Goal: Task Accomplishment & Management: Use online tool/utility

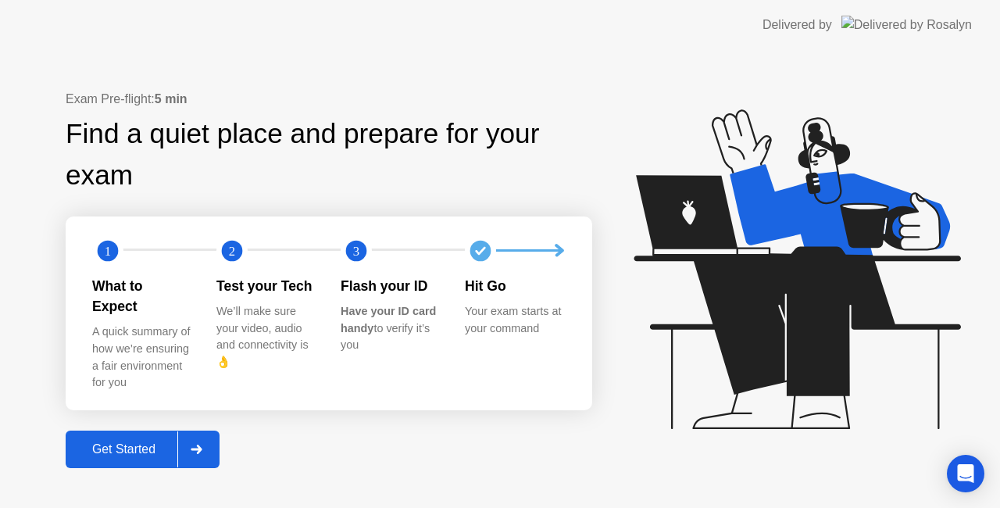
click at [150, 442] on div "Get Started" at bounding box center [123, 449] width 107 height 14
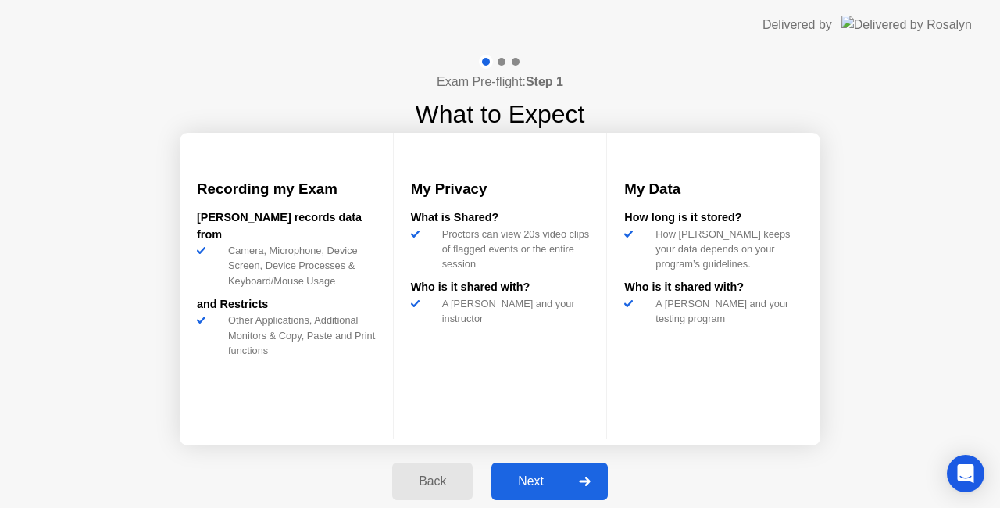
click at [537, 486] on div "Next" at bounding box center [531, 481] width 70 height 14
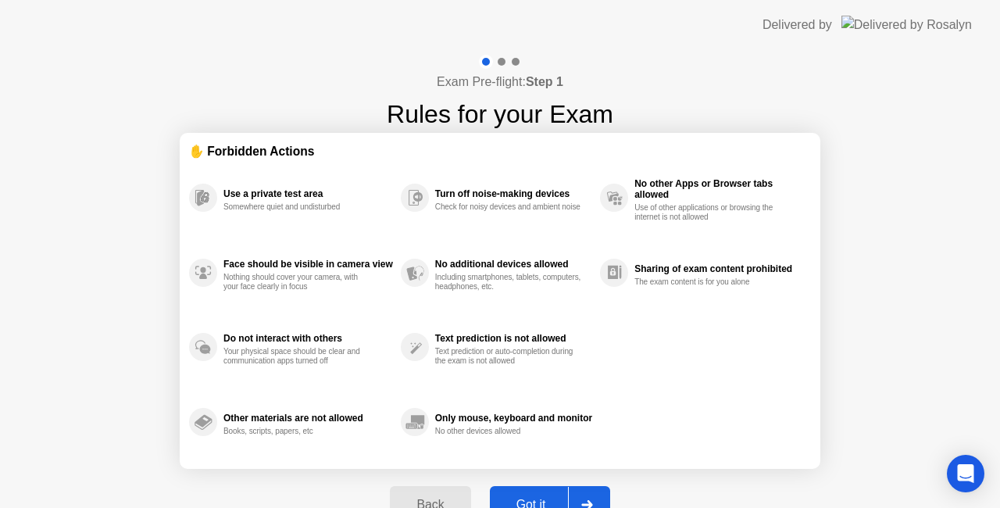
click at [512, 487] on button "Got it" at bounding box center [550, 504] width 120 height 37
select select "Available cameras"
select select "Available speakers"
select select "Available microphones"
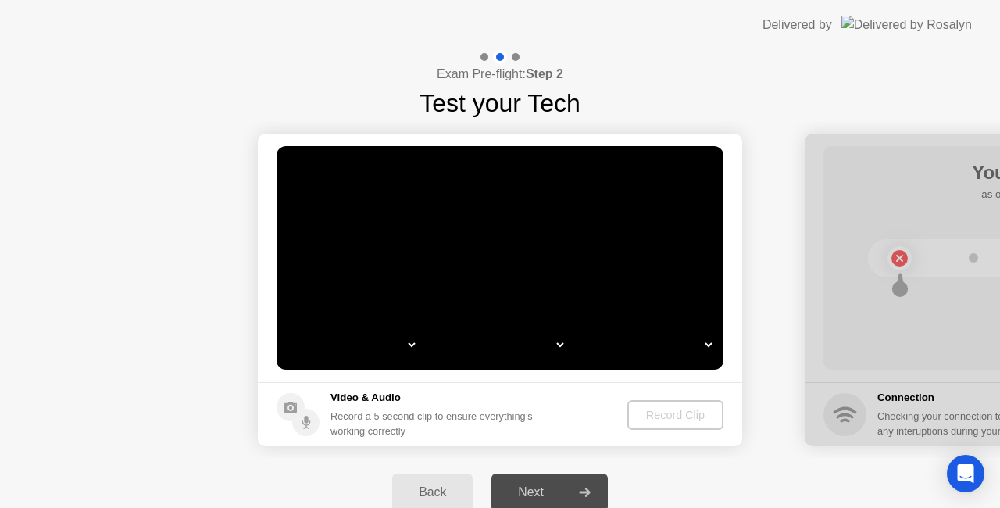
select select "*"
select select "**********"
select select "*******"
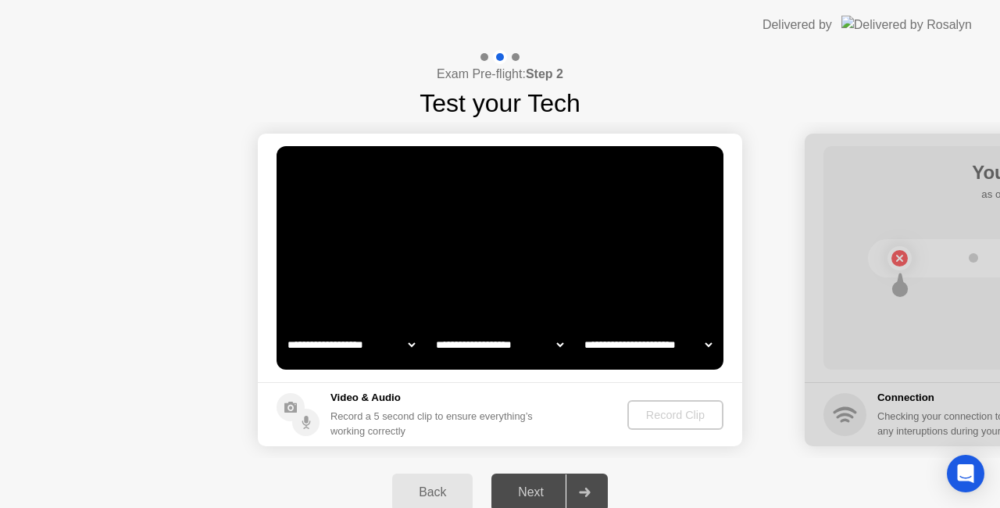
select select "*******"
click at [561, 343] on select "**********" at bounding box center [500, 344] width 134 height 31
click at [405, 348] on select "**********" at bounding box center [351, 344] width 134 height 31
click at [665, 312] on video at bounding box center [499, 257] width 447 height 223
click at [359, 351] on select "**********" at bounding box center [351, 344] width 134 height 31
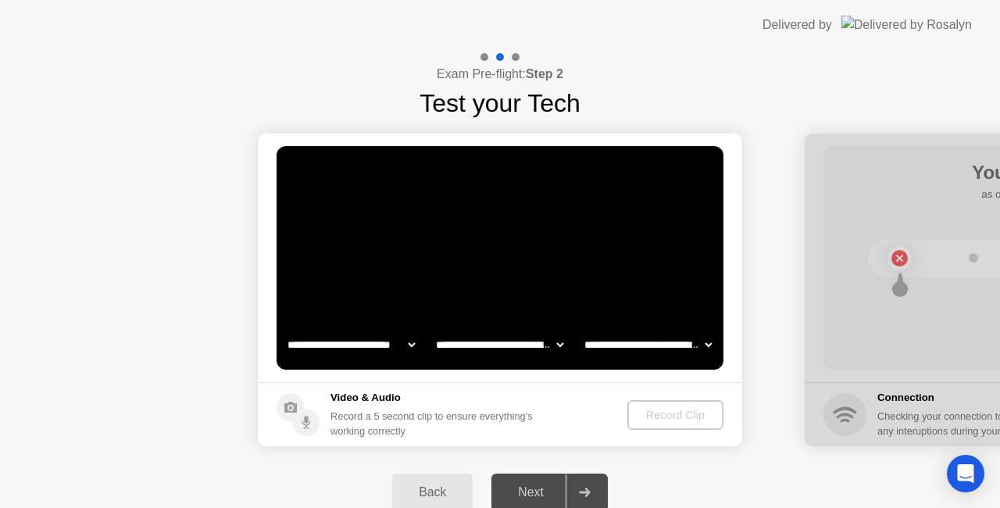
select select "**********"
click at [284, 329] on select "**********" at bounding box center [351, 344] width 134 height 31
click at [478, 344] on select "**********" at bounding box center [500, 344] width 134 height 31
select select "**********"
click at [433, 329] on select "**********" at bounding box center [500, 344] width 134 height 31
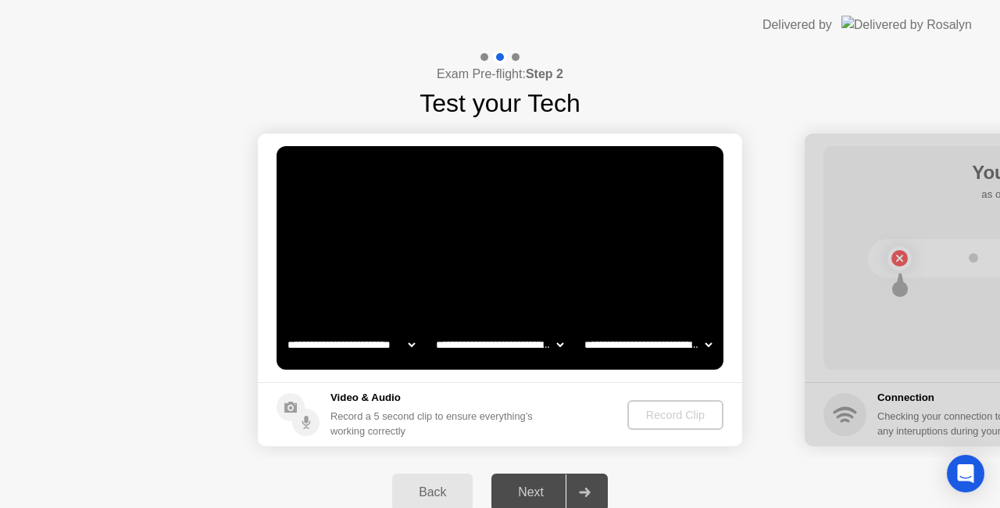
click at [637, 347] on select "**********" at bounding box center [648, 344] width 134 height 31
click at [644, 392] on footer "Video & Audio Record a 5 second clip to ensure everything’s working correctly R…" at bounding box center [500, 414] width 484 height 64
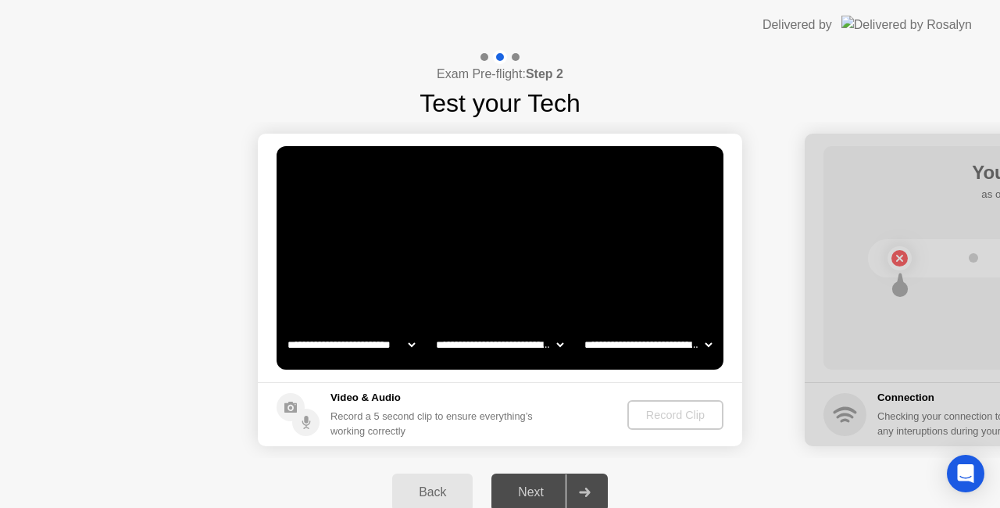
click at [654, 345] on select "**********" at bounding box center [648, 344] width 134 height 31
click at [591, 492] on div at bounding box center [583, 492] width 37 height 36
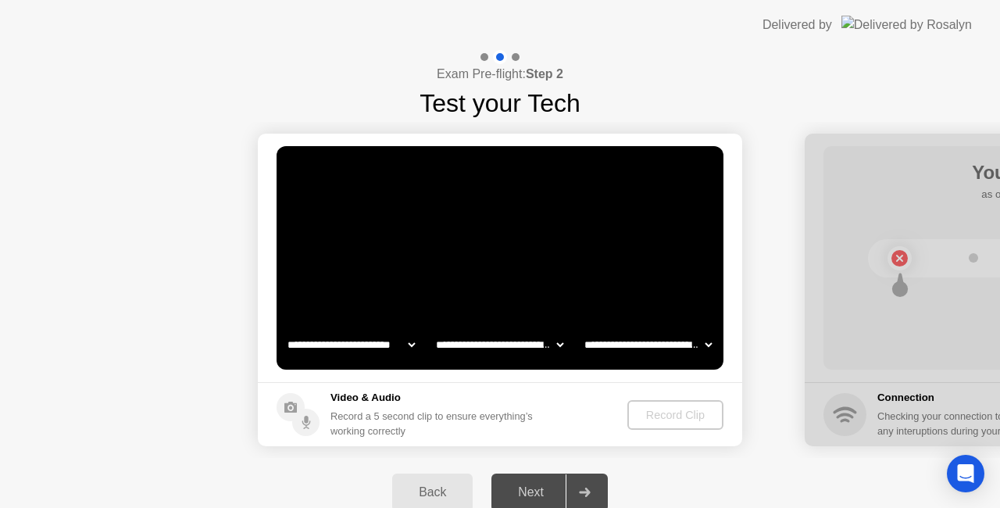
drag, startPoint x: 591, startPoint y: 492, endPoint x: 907, endPoint y: 280, distance: 380.4
click at [907, 280] on div "**********" at bounding box center [500, 288] width 1000 height 476
drag, startPoint x: 907, startPoint y: 280, endPoint x: 501, endPoint y: 369, distance: 415.7
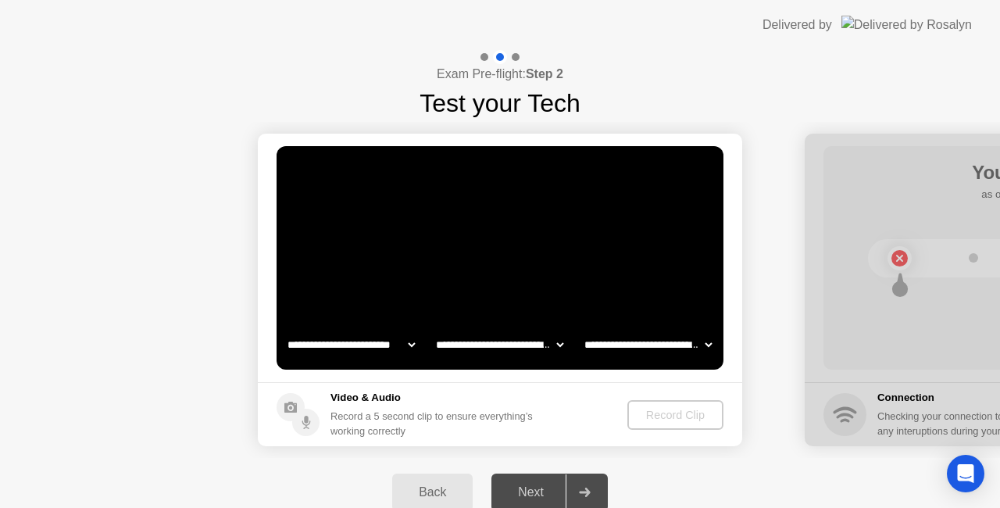
click at [531, 325] on video at bounding box center [499, 257] width 447 height 223
click at [472, 186] on video at bounding box center [499, 257] width 447 height 223
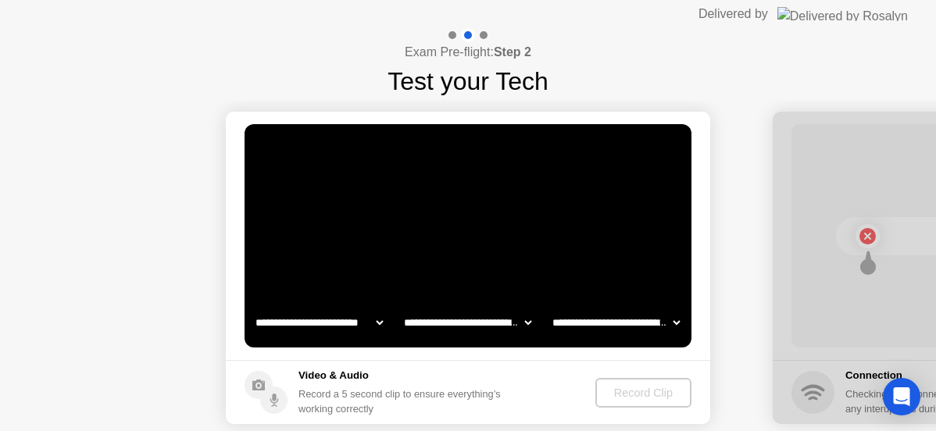
drag, startPoint x: 676, startPoint y: 20, endPoint x: 683, endPoint y: -47, distance: 67.5
click at [683, 0] on html "**********" at bounding box center [468, 215] width 936 height 431
drag, startPoint x: 646, startPoint y: 21, endPoint x: 676, endPoint y: -87, distance: 112.5
click at [676, 0] on html "**********" at bounding box center [468, 215] width 936 height 431
drag, startPoint x: 529, startPoint y: 11, endPoint x: 601, endPoint y: -74, distance: 111.4
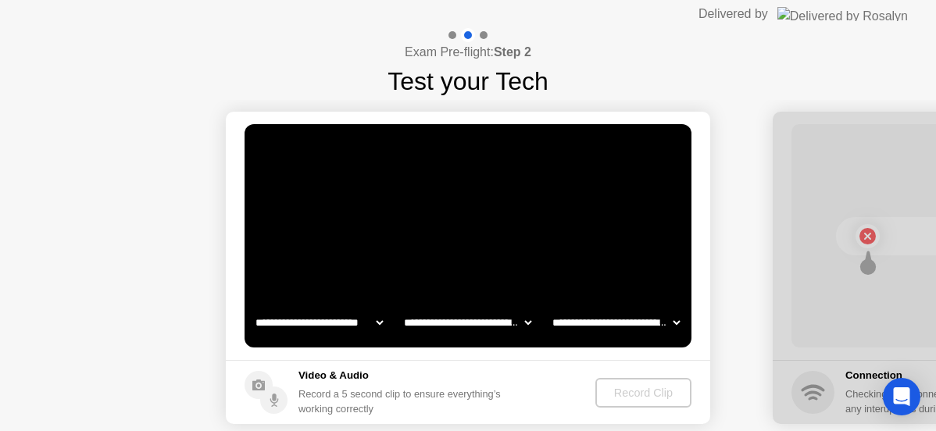
click at [601, 0] on html "**********" at bounding box center [468, 215] width 936 height 431
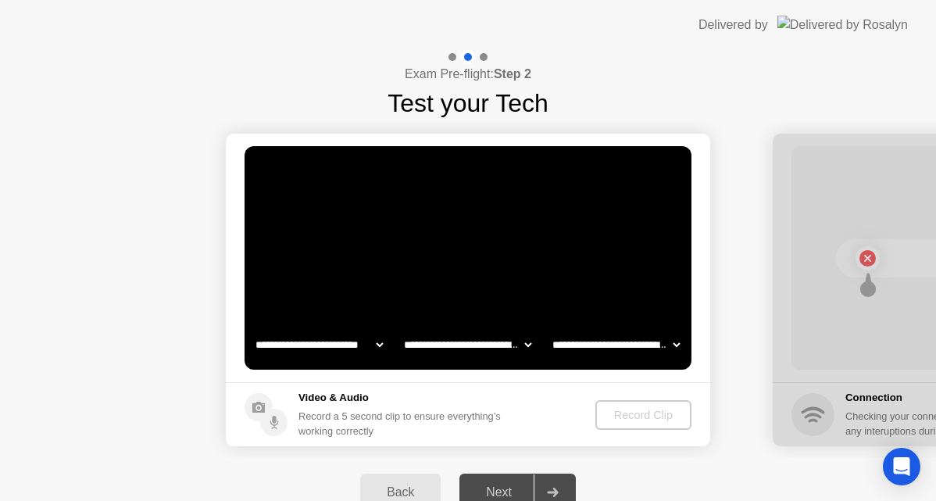
click at [650, 408] on div "Record Clip" at bounding box center [643, 414] width 84 height 12
drag, startPoint x: 650, startPoint y: 408, endPoint x: 350, endPoint y: 351, distance: 305.1
click at [350, 351] on app-media "**********" at bounding box center [468, 290] width 484 height 312
click at [350, 351] on select "**********" at bounding box center [319, 344] width 134 height 31
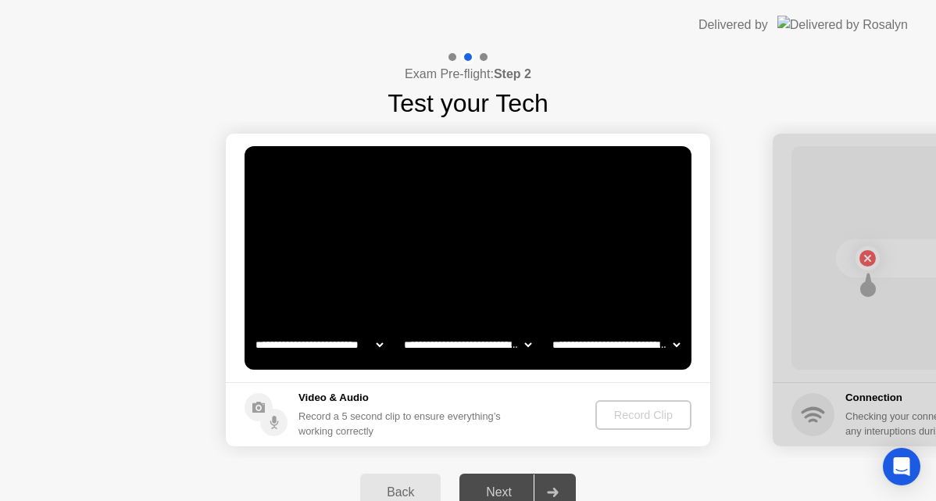
click at [350, 351] on select "**********" at bounding box center [319, 344] width 134 height 31
select select "**********"
click at [252, 329] on select "**********" at bounding box center [319, 344] width 134 height 31
click at [333, 375] on main "**********" at bounding box center [468, 258] width 484 height 248
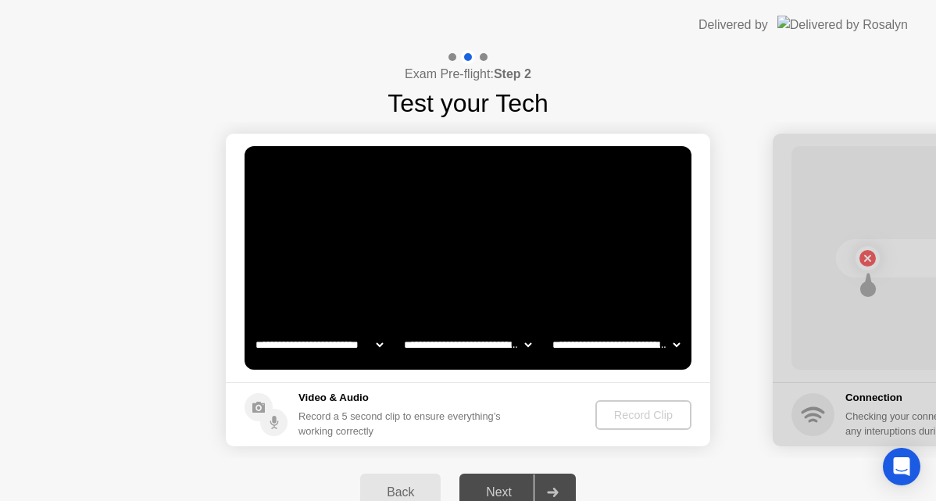
click at [451, 340] on select "**********" at bounding box center [468, 344] width 134 height 31
click at [520, 343] on select "**********" at bounding box center [468, 344] width 134 height 31
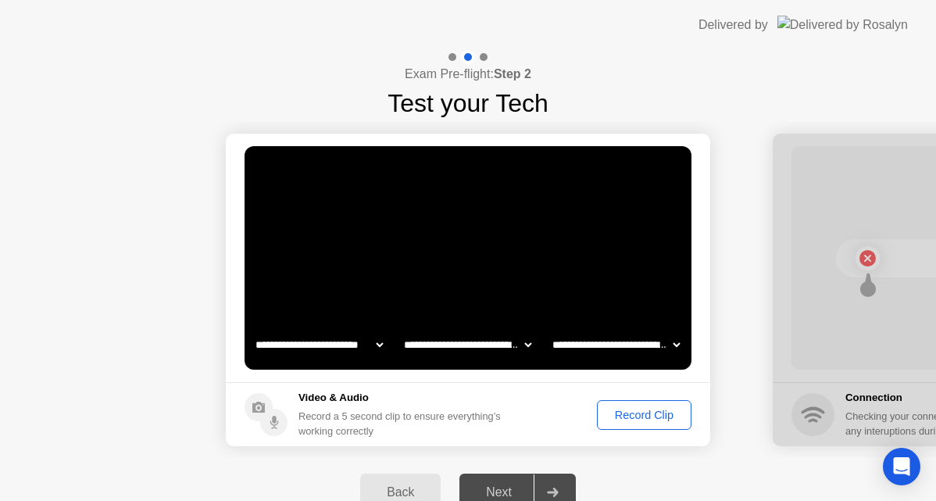
click at [401, 329] on select "**********" at bounding box center [468, 344] width 134 height 31
click at [644, 412] on div "Record Clip" at bounding box center [644, 414] width 84 height 12
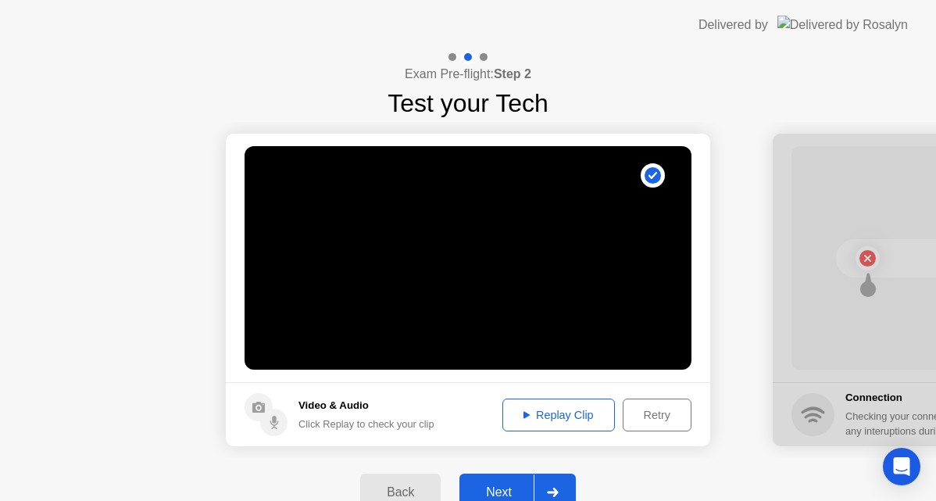
click at [551, 486] on div at bounding box center [551, 492] width 37 height 36
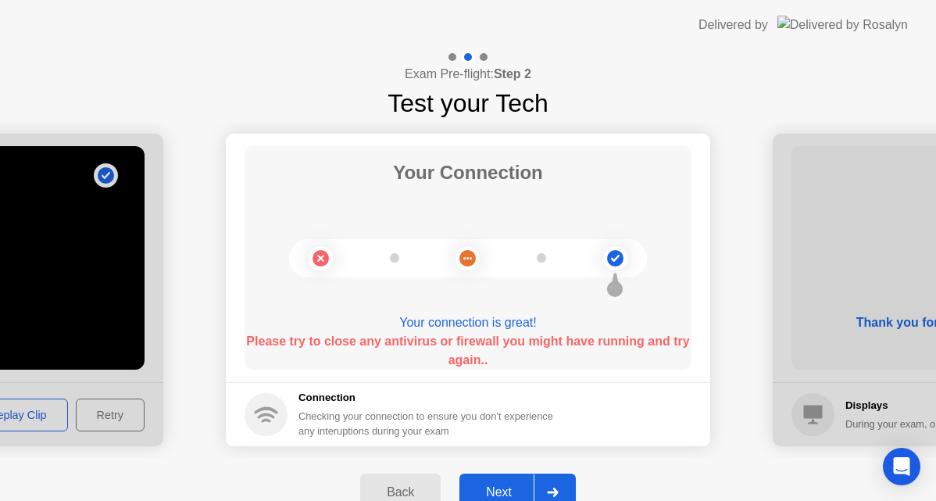
click at [506, 481] on button "Next" at bounding box center [517, 491] width 116 height 37
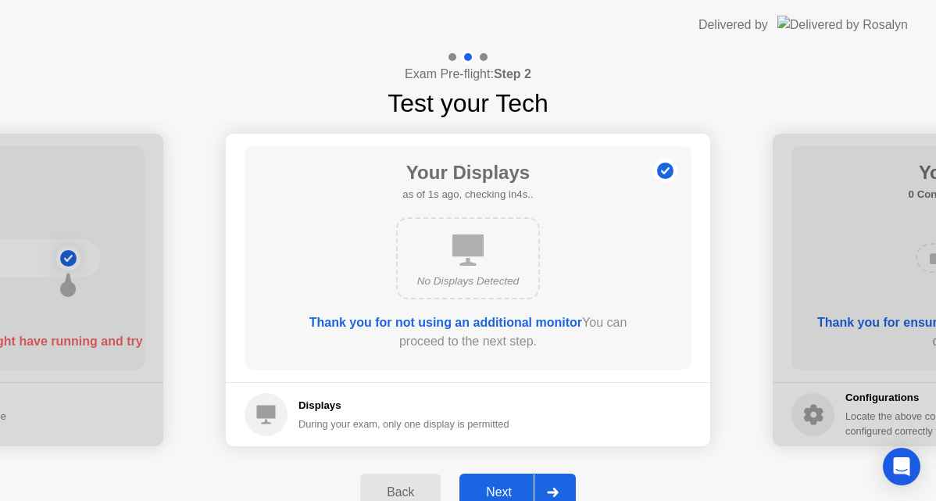
click at [506, 481] on button "Next" at bounding box center [517, 491] width 116 height 37
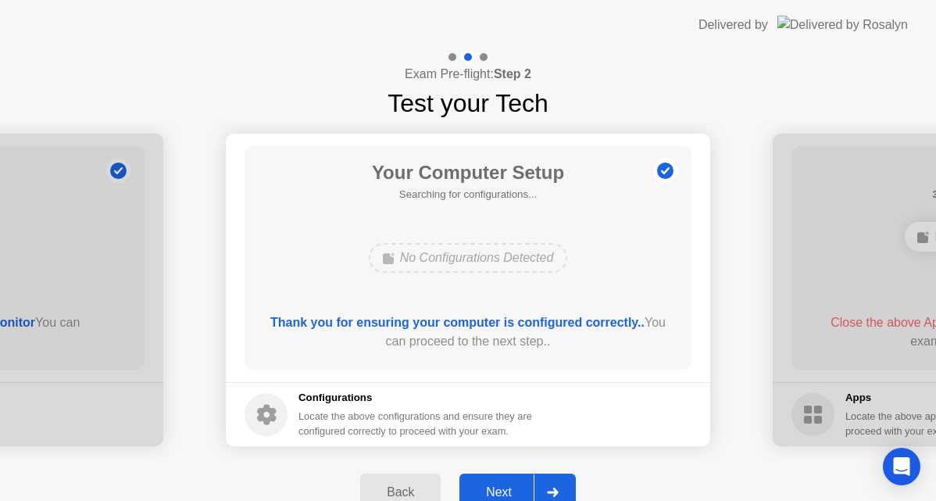
click at [506, 481] on button "Next" at bounding box center [517, 491] width 116 height 37
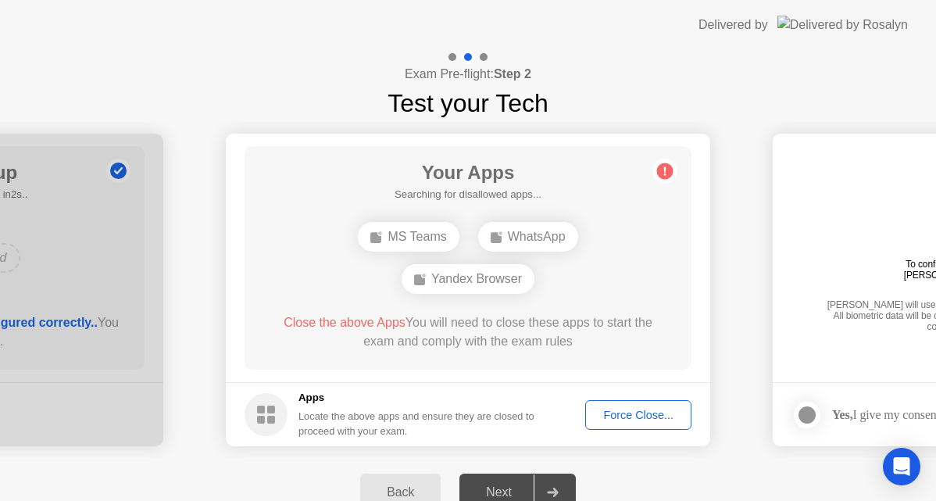
click at [590, 233] on div "MS Teams WhatsApp Yandex Browser" at bounding box center [468, 258] width 358 height 84
click at [661, 166] on circle at bounding box center [665, 171] width 16 height 16
click at [505, 489] on div "Next" at bounding box center [499, 492] width 70 height 14
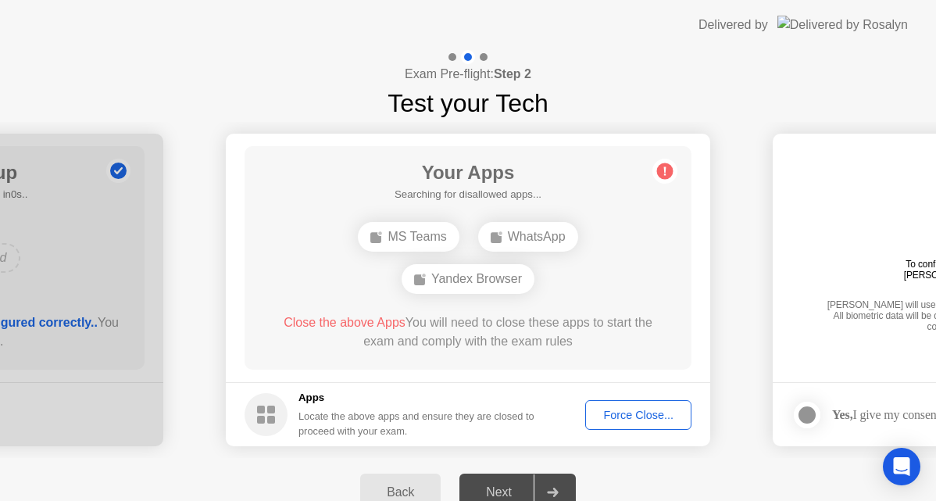
click at [505, 489] on div "Next" at bounding box center [499, 492] width 70 height 14
click at [615, 102] on div "Exam Pre-flight: Step 2 Test your Tech" at bounding box center [468, 86] width 936 height 72
click at [522, 490] on div "Next" at bounding box center [499, 492] width 70 height 14
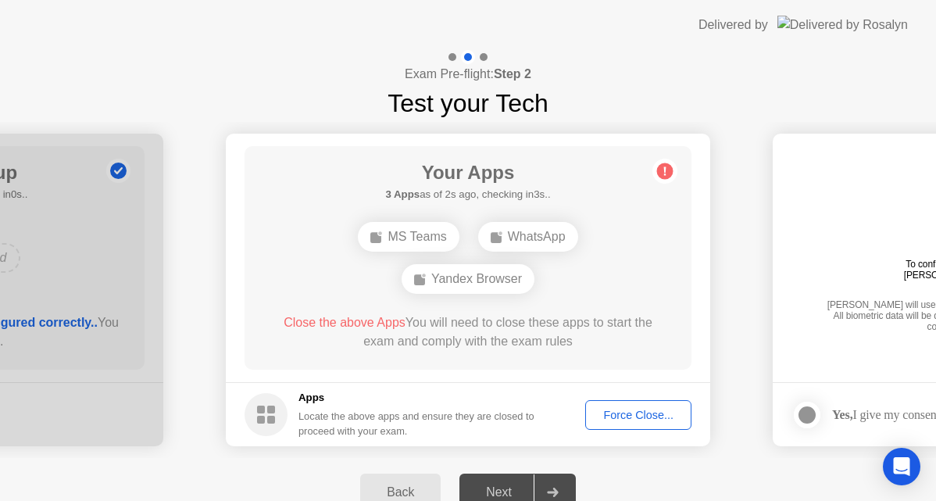
click at [551, 482] on div at bounding box center [551, 492] width 37 height 36
click at [478, 262] on div "MS Teams WhatsApp Yandex Browser" at bounding box center [468, 258] width 358 height 84
drag, startPoint x: 659, startPoint y: 49, endPoint x: 667, endPoint y: 20, distance: 30.7
click at [667, 20] on header "Delivered by" at bounding box center [468, 25] width 936 height 50
click at [395, 487] on div "Back" at bounding box center [400, 492] width 71 height 14
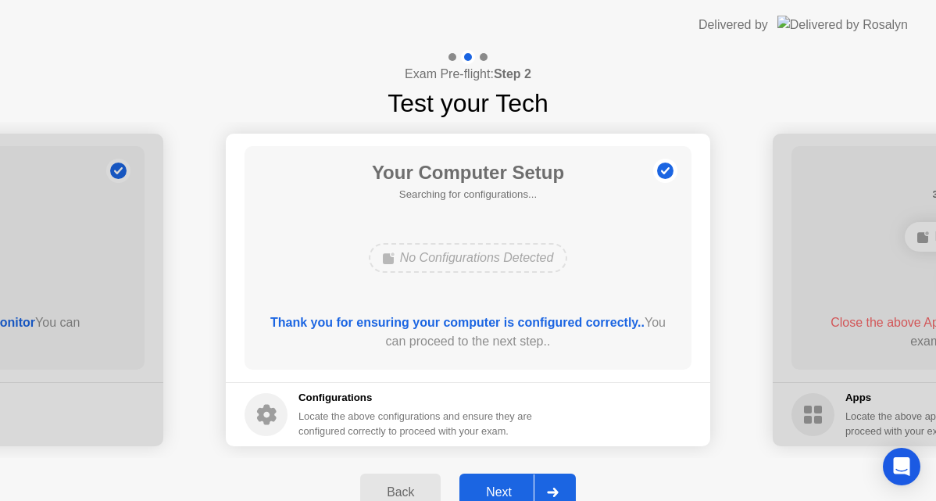
click at [395, 487] on div "Back" at bounding box center [400, 492] width 71 height 14
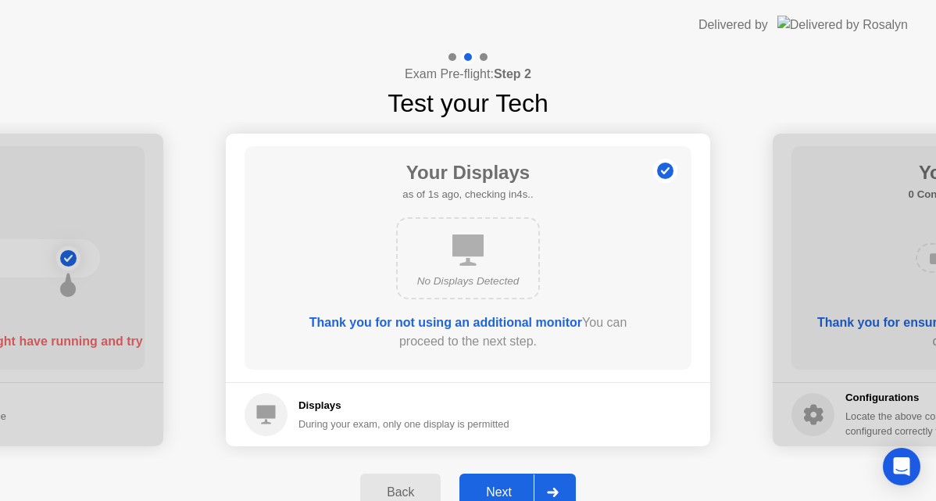
click at [395, 487] on div "Back" at bounding box center [400, 492] width 71 height 14
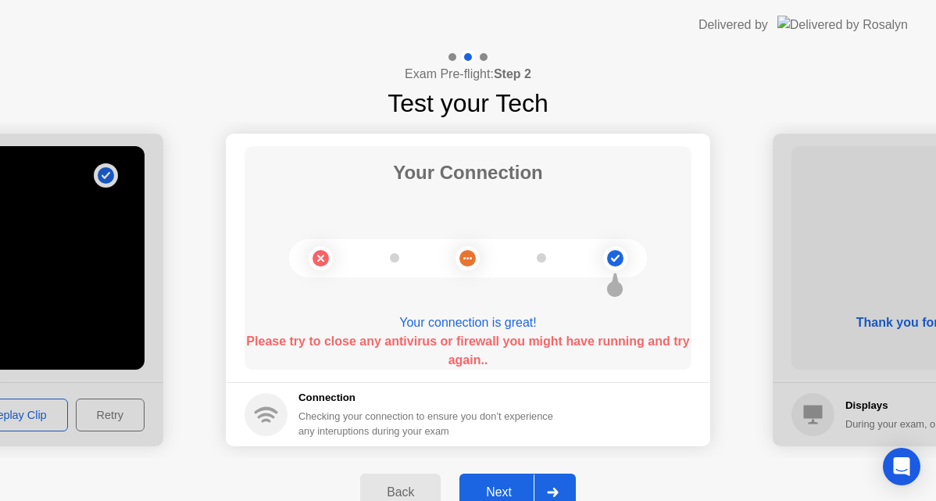
click at [395, 487] on div "Back" at bounding box center [400, 492] width 71 height 14
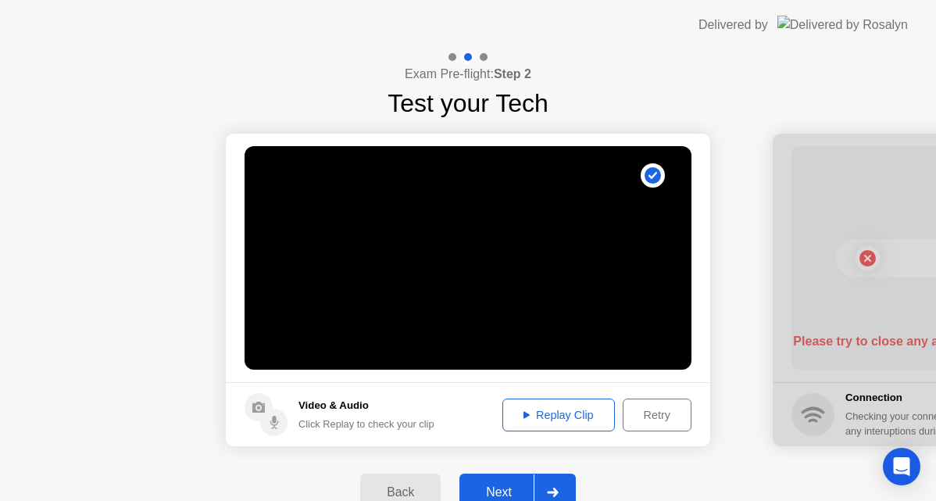
click at [514, 486] on div "Next" at bounding box center [499, 492] width 70 height 14
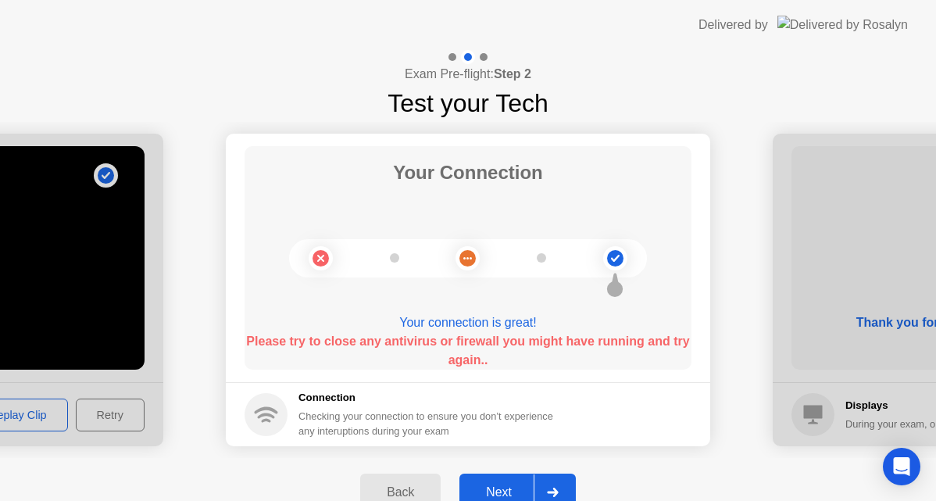
click at [514, 486] on div "Next" at bounding box center [499, 492] width 70 height 14
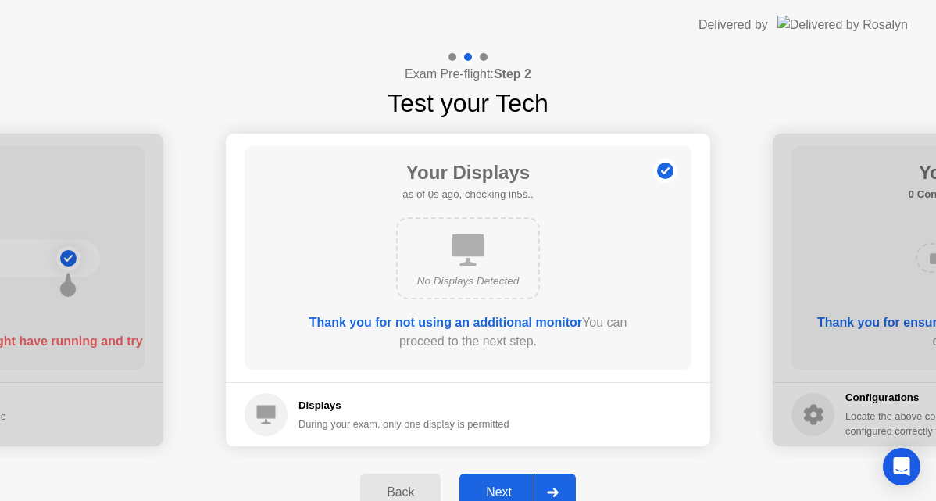
click at [514, 486] on div "Next" at bounding box center [499, 492] width 70 height 14
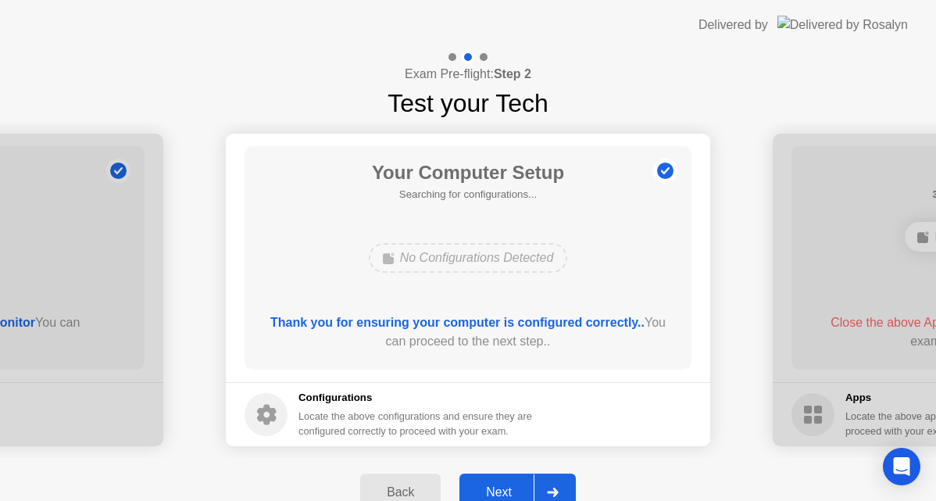
click at [514, 486] on div "Next" at bounding box center [499, 492] width 70 height 14
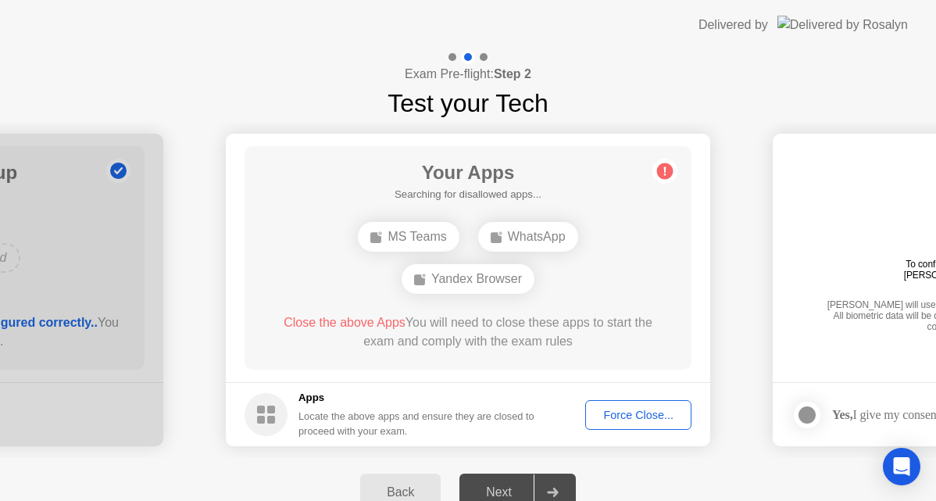
click at [514, 486] on div "Next" at bounding box center [499, 492] width 70 height 14
click at [633, 250] on div "MS Teams WhatsApp Yandex Browser" at bounding box center [468, 258] width 358 height 84
click at [583, 281] on div "MS Teams WhatsApp Yandex Browser" at bounding box center [468, 258] width 358 height 84
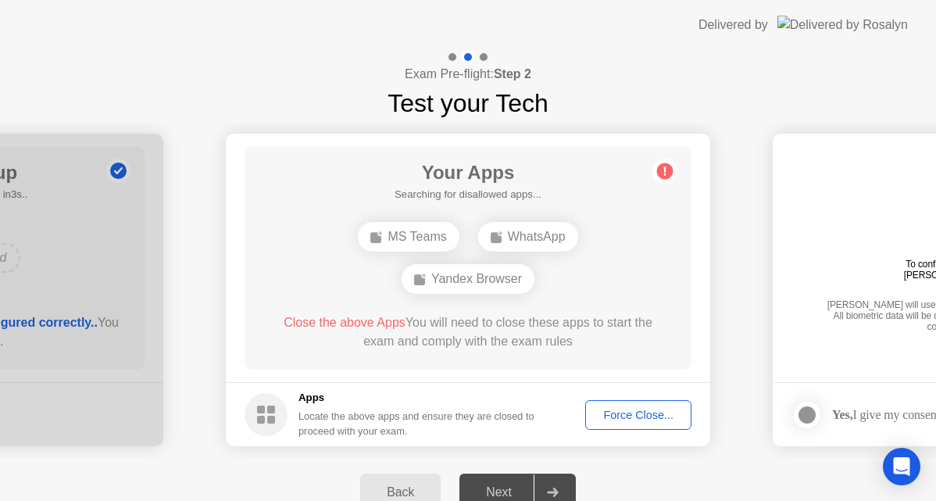
click at [583, 281] on div "MS Teams WhatsApp Yandex Browser" at bounding box center [468, 258] width 358 height 84
click at [472, 276] on div "Yandex Browser" at bounding box center [467, 279] width 133 height 30
click at [506, 233] on div "WhatsApp" at bounding box center [528, 237] width 100 height 30
click at [355, 324] on span "Close the above Apps" at bounding box center [344, 322] width 122 height 13
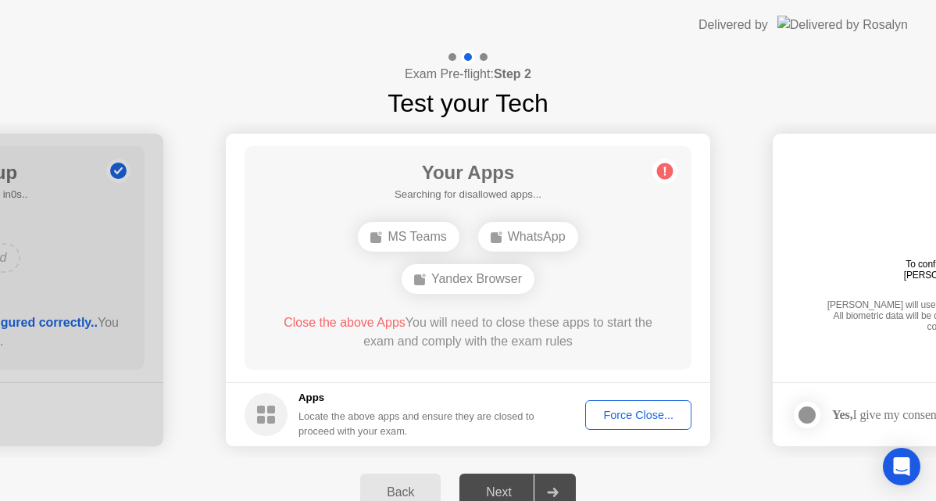
drag, startPoint x: 729, startPoint y: 169, endPoint x: 715, endPoint y: 189, distance: 24.5
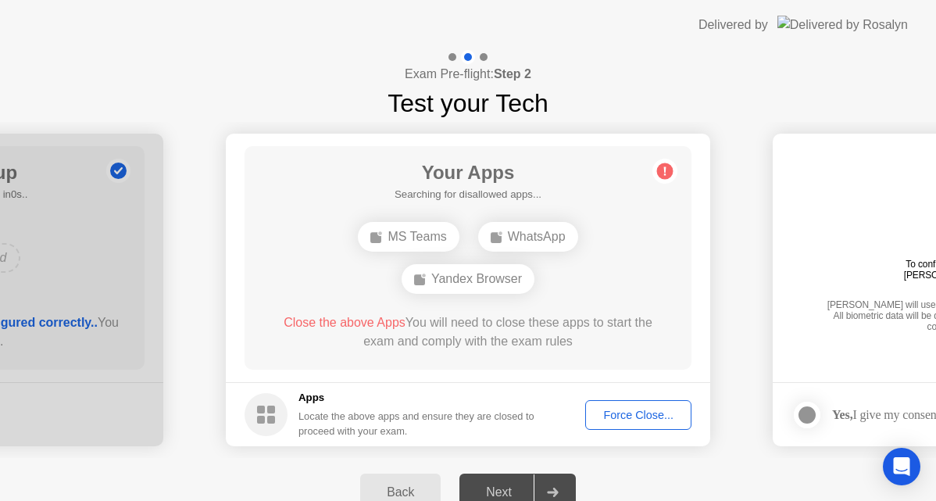
click at [540, 489] on div at bounding box center [551, 492] width 37 height 36
drag, startPoint x: 540, startPoint y: 489, endPoint x: 553, endPoint y: 488, distance: 12.5
click at [542, 489] on div at bounding box center [551, 492] width 37 height 36
click at [553, 488] on icon at bounding box center [553, 491] width 12 height 9
drag, startPoint x: 553, startPoint y: 489, endPoint x: 569, endPoint y: 458, distance: 35.3
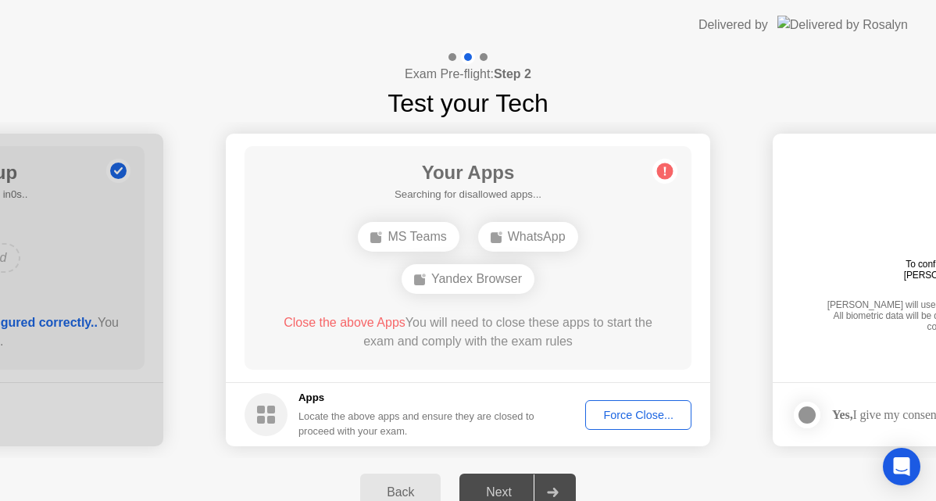
click at [553, 488] on icon at bounding box center [553, 491] width 12 height 9
click at [525, 493] on div "Next" at bounding box center [499, 492] width 70 height 14
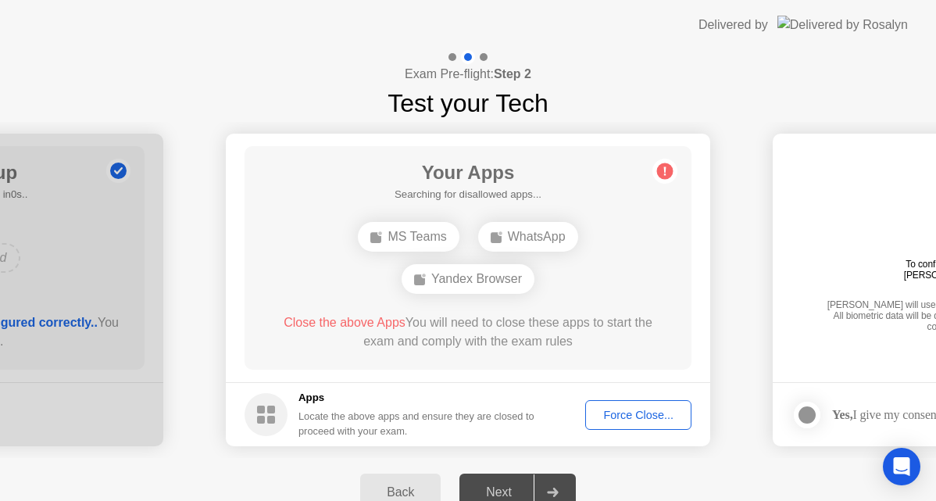
click at [525, 493] on div "Next" at bounding box center [499, 492] width 70 height 14
click at [490, 492] on div "Next" at bounding box center [499, 492] width 70 height 14
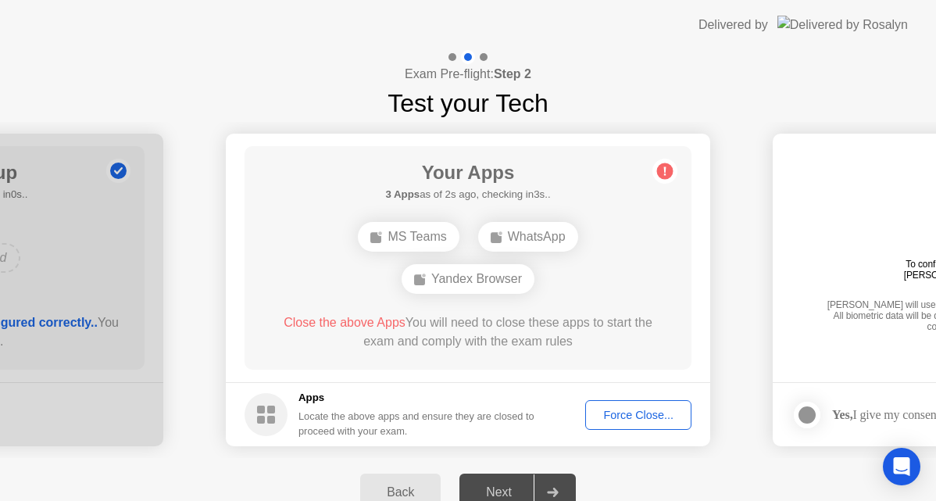
click at [490, 492] on div "Next" at bounding box center [499, 492] width 70 height 14
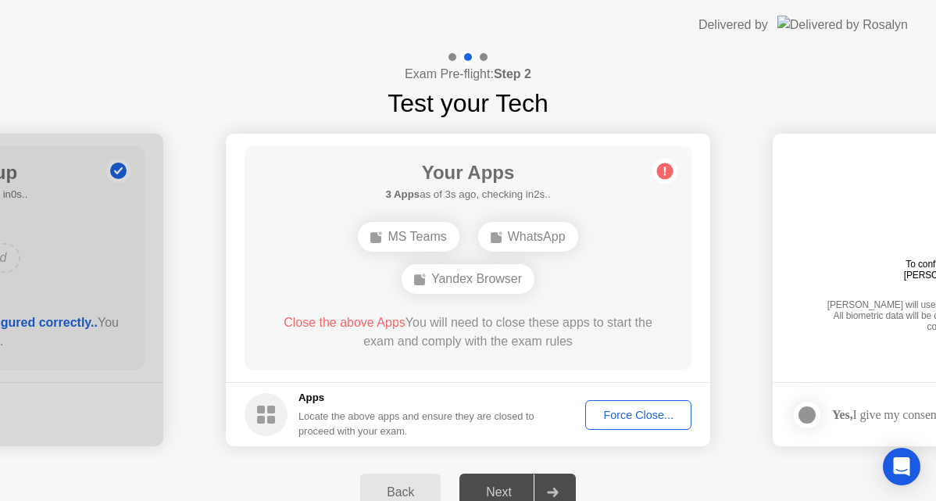
click at [490, 492] on div "Next" at bounding box center [499, 492] width 70 height 14
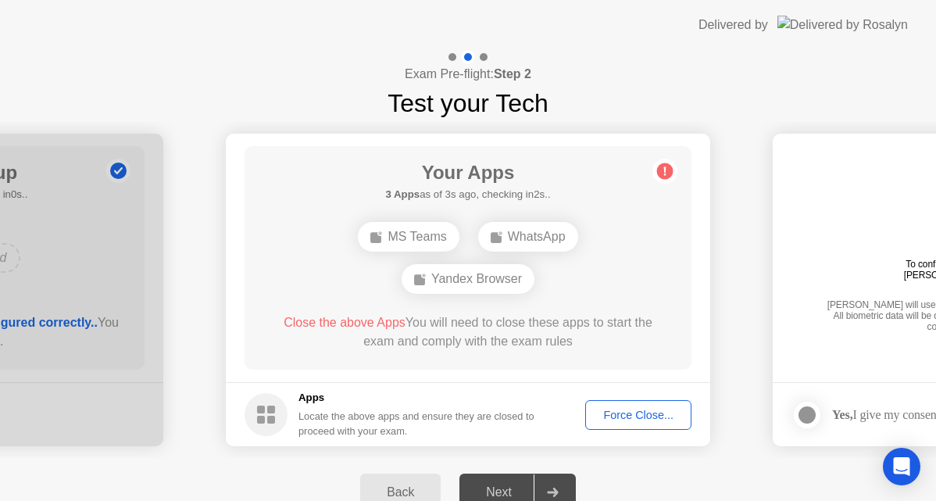
click at [490, 492] on div "Next" at bounding box center [499, 492] width 70 height 14
click at [492, 492] on div "Next" at bounding box center [499, 492] width 70 height 14
click at [486, 283] on div "Yandex Browser" at bounding box center [467, 279] width 133 height 30
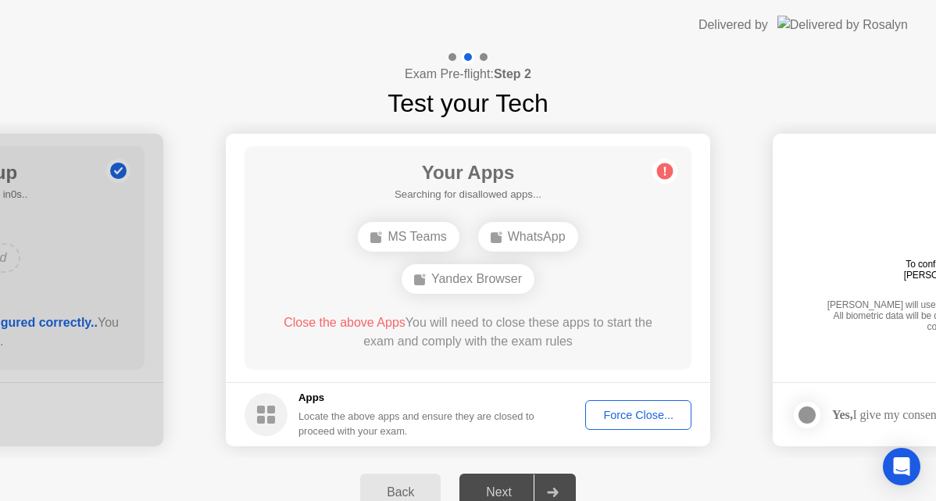
click at [486, 283] on div "Yandex Browser" at bounding box center [467, 279] width 133 height 30
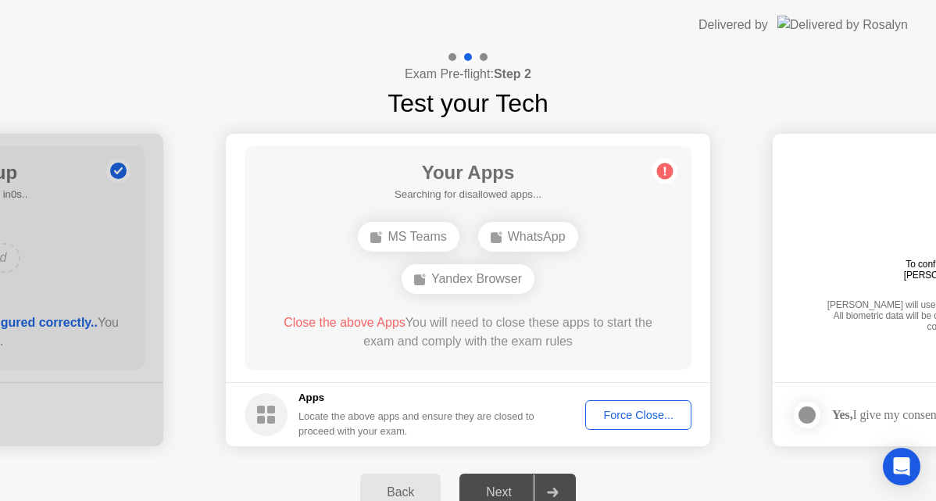
click at [423, 491] on div "Back" at bounding box center [400, 492] width 71 height 14
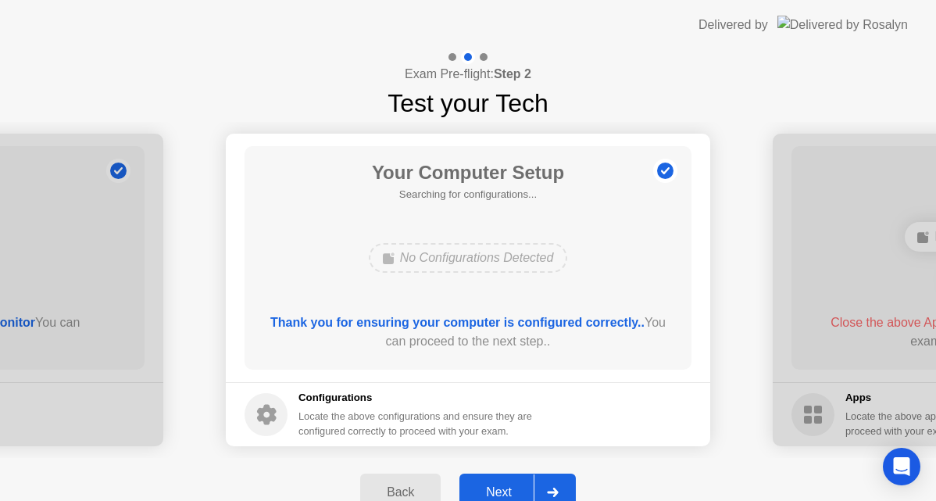
click at [542, 486] on div at bounding box center [551, 492] width 37 height 36
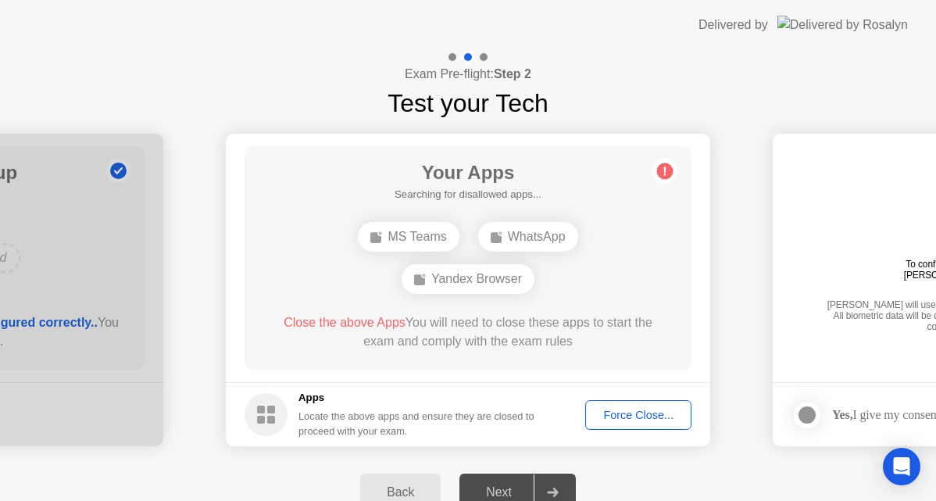
click at [542, 486] on div at bounding box center [551, 492] width 37 height 36
click at [542, 487] on div at bounding box center [551, 492] width 37 height 36
click at [661, 170] on circle at bounding box center [665, 171] width 16 height 16
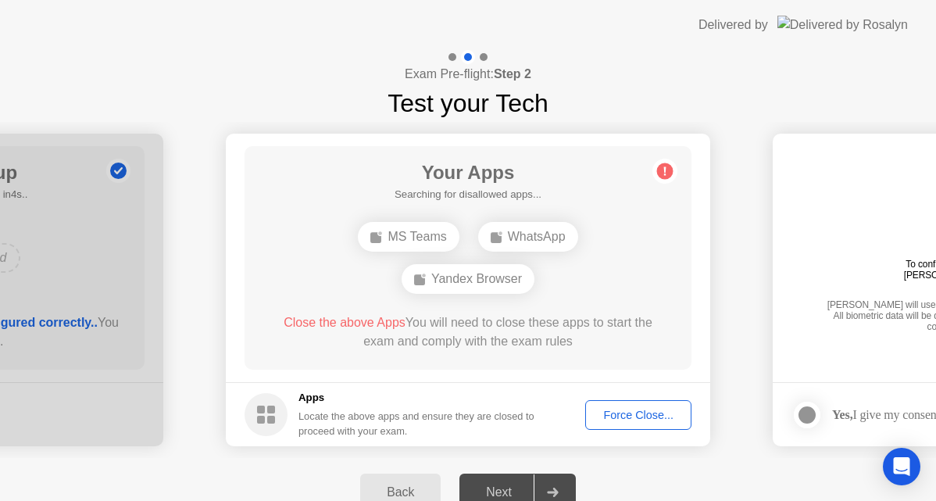
click at [661, 170] on circle at bounding box center [665, 171] width 16 height 16
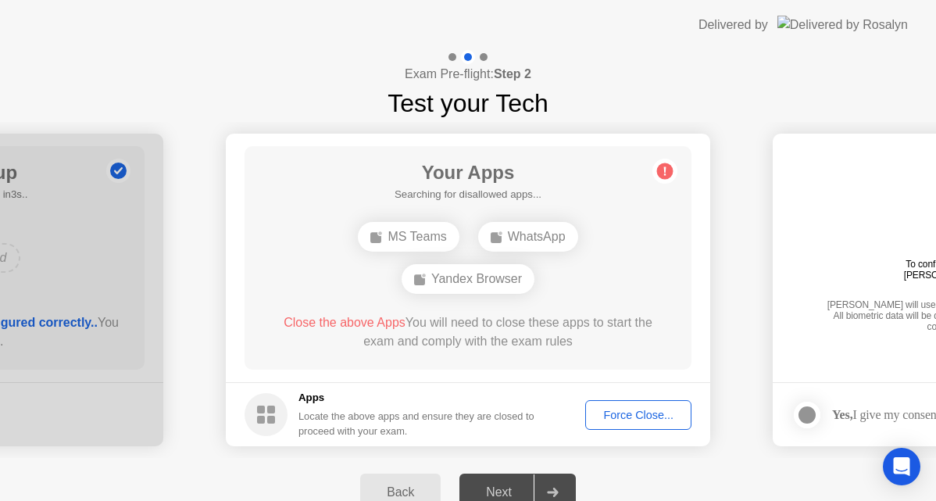
click at [661, 170] on circle at bounding box center [665, 171] width 16 height 16
click at [666, 168] on circle at bounding box center [665, 171] width 16 height 16
click at [665, 168] on circle at bounding box center [665, 171] width 16 height 16
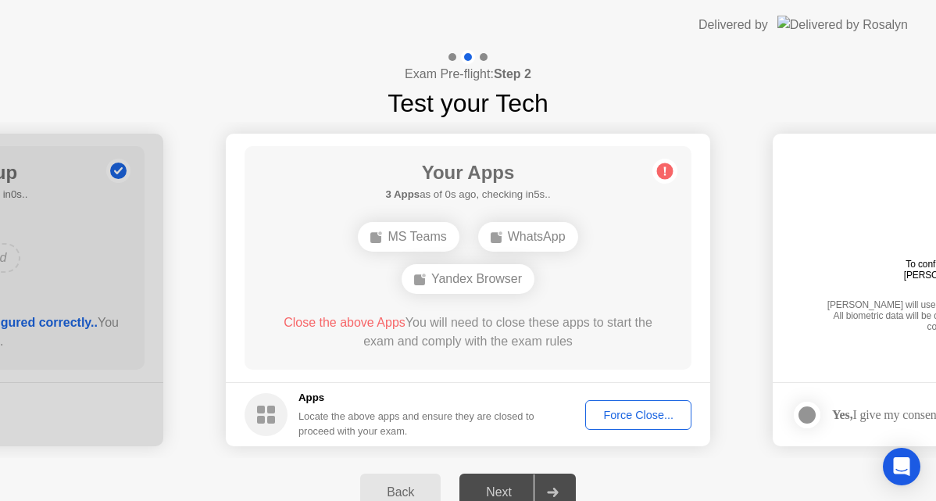
click at [665, 168] on circle at bounding box center [665, 171] width 16 height 16
click at [664, 172] on icon at bounding box center [664, 171] width 25 height 25
drag, startPoint x: 633, startPoint y: 91, endPoint x: 604, endPoint y: 81, distance: 30.4
drag, startPoint x: 599, startPoint y: 81, endPoint x: 626, endPoint y: 45, distance: 45.1
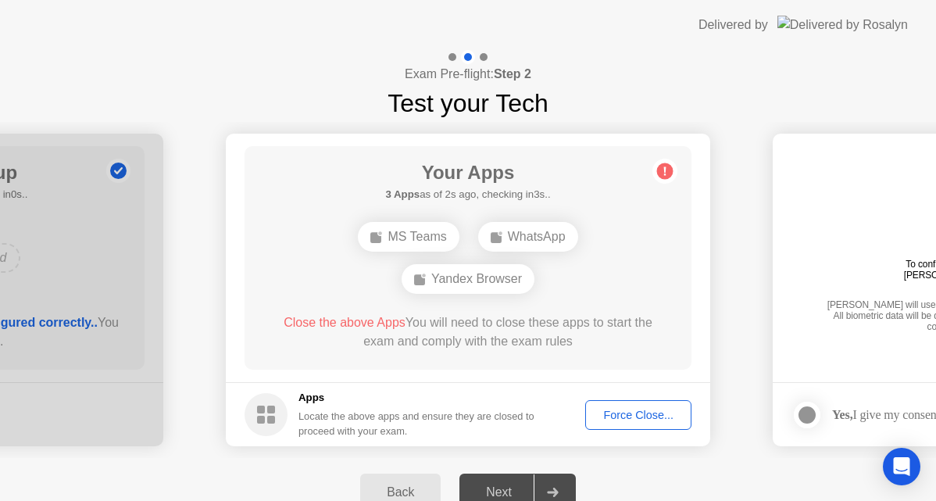
drag, startPoint x: 633, startPoint y: 18, endPoint x: 618, endPoint y: 12, distance: 16.5
click at [494, 490] on div "Next" at bounding box center [499, 492] width 70 height 14
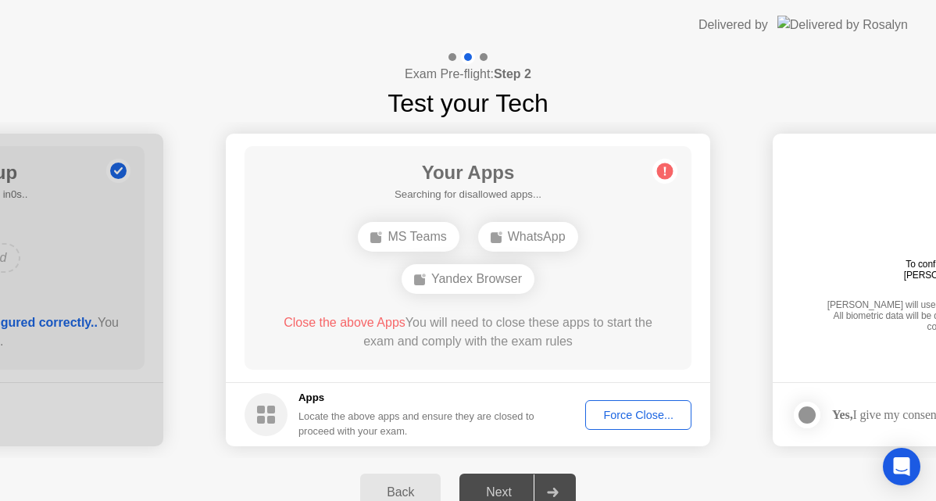
click at [545, 484] on div at bounding box center [551, 492] width 37 height 36
drag, startPoint x: 545, startPoint y: 484, endPoint x: 554, endPoint y: 469, distance: 17.5
click at [546, 484] on div at bounding box center [551, 492] width 37 height 36
click at [664, 173] on circle at bounding box center [665, 171] width 16 height 16
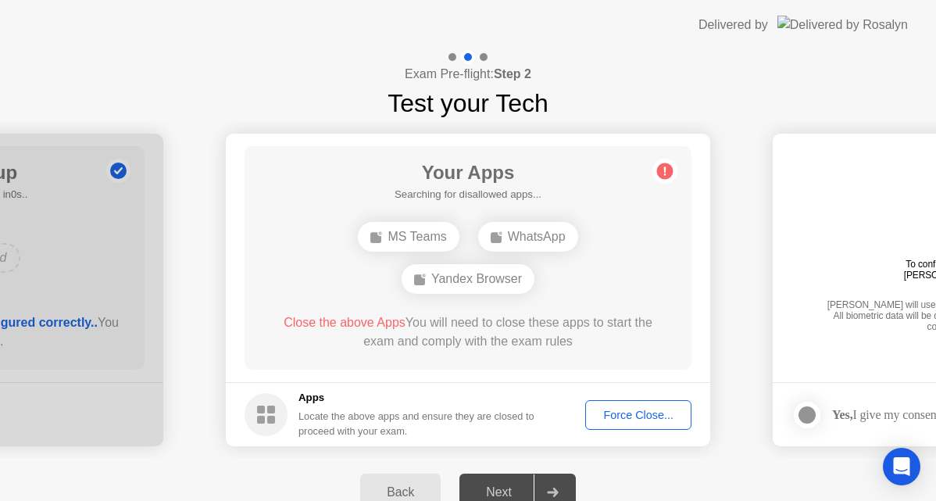
click at [664, 173] on circle at bounding box center [665, 171] width 16 height 16
click at [809, 413] on div at bounding box center [806, 414] width 19 height 19
click at [809, 413] on icon at bounding box center [806, 415] width 9 height 8
click at [562, 493] on div at bounding box center [551, 492] width 37 height 36
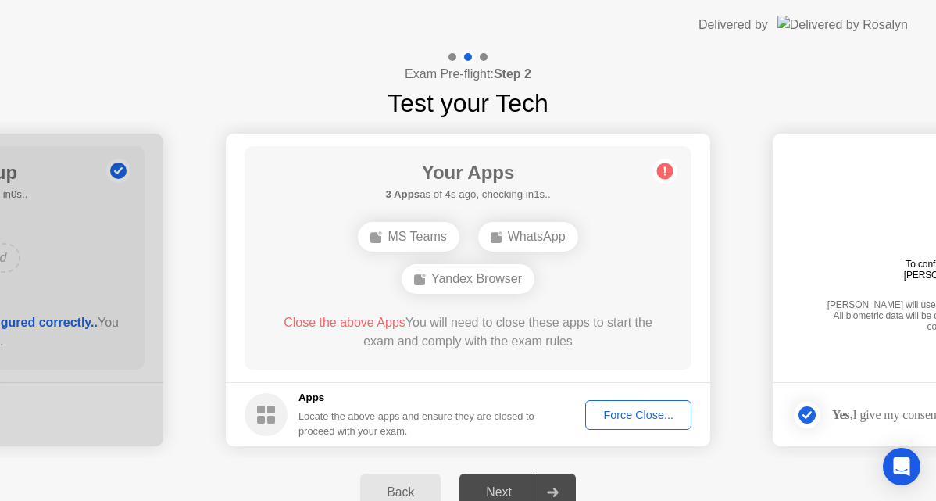
drag, startPoint x: 562, startPoint y: 492, endPoint x: 569, endPoint y: 487, distance: 8.3
click at [562, 492] on div at bounding box center [551, 492] width 37 height 36
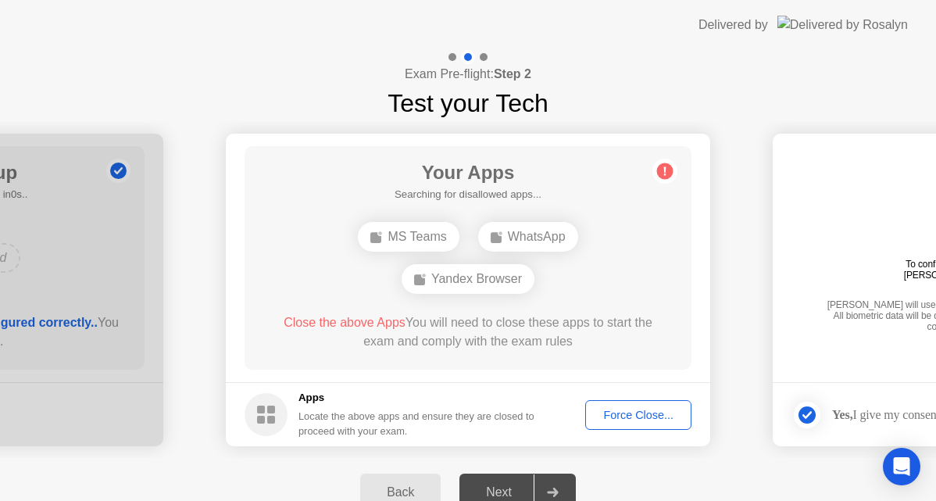
drag, startPoint x: 906, startPoint y: 283, endPoint x: 892, endPoint y: 304, distance: 25.3
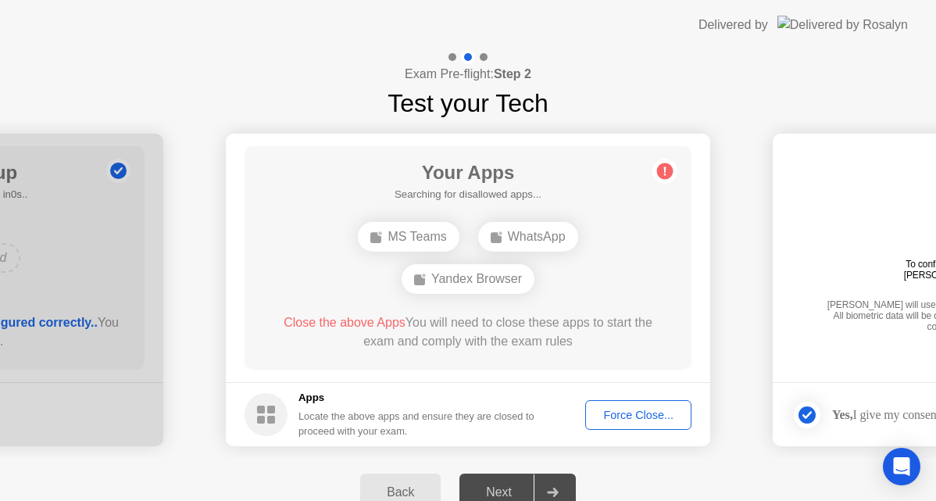
click at [512, 488] on div "Next" at bounding box center [499, 492] width 70 height 14
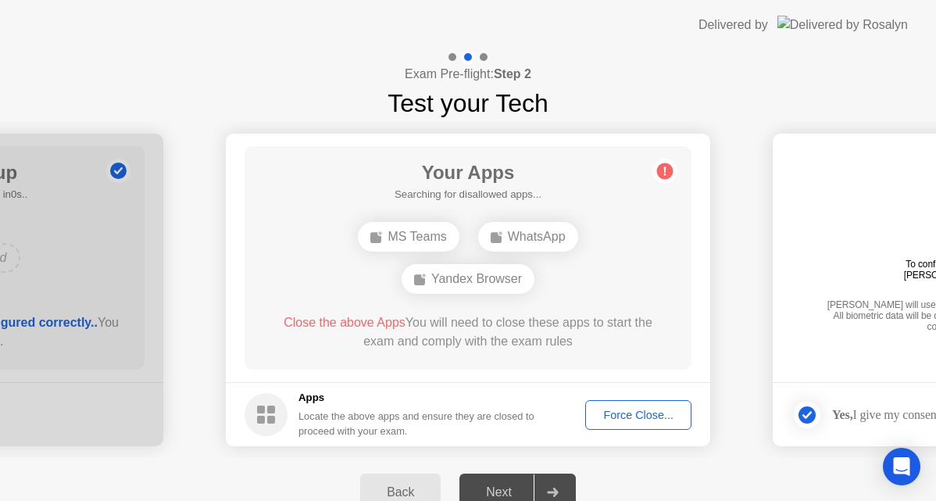
click at [629, 260] on div "MS Teams WhatsApp Yandex Browser" at bounding box center [468, 258] width 358 height 84
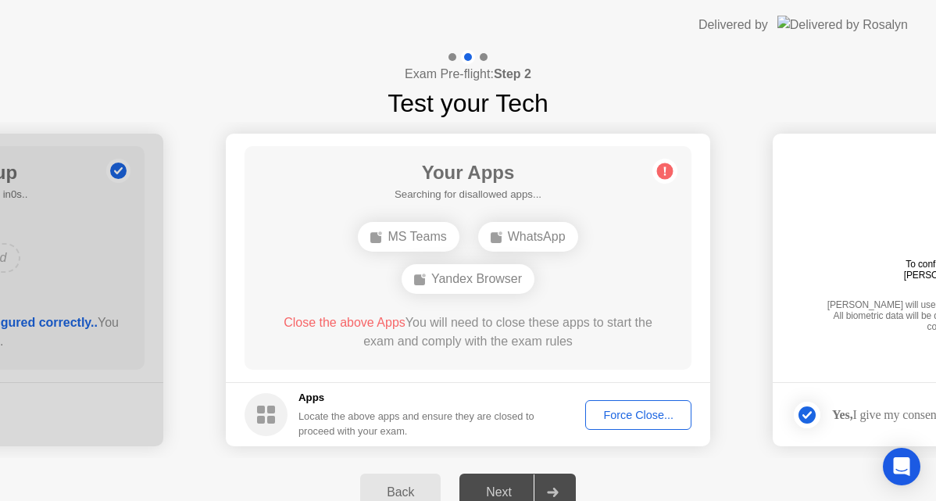
click at [667, 174] on circle at bounding box center [665, 171] width 16 height 16
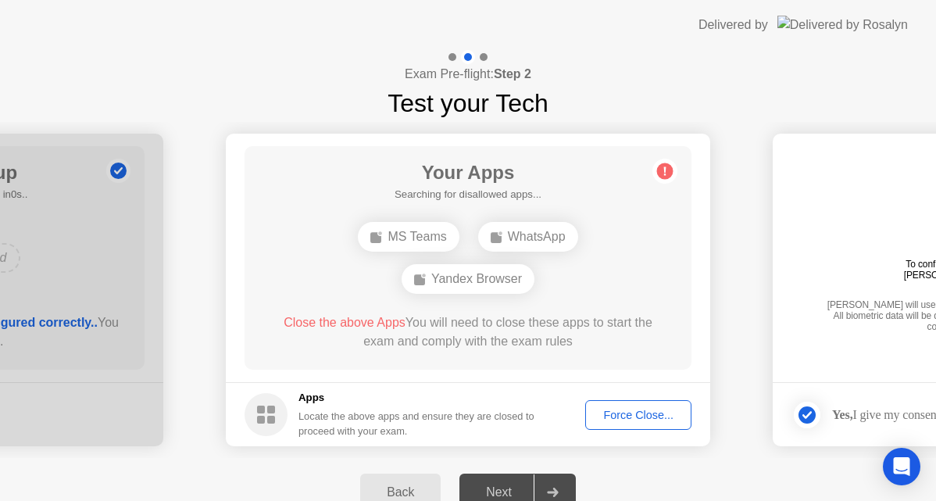
click at [667, 174] on circle at bounding box center [665, 171] width 16 height 16
click at [666, 174] on circle at bounding box center [665, 171] width 16 height 16
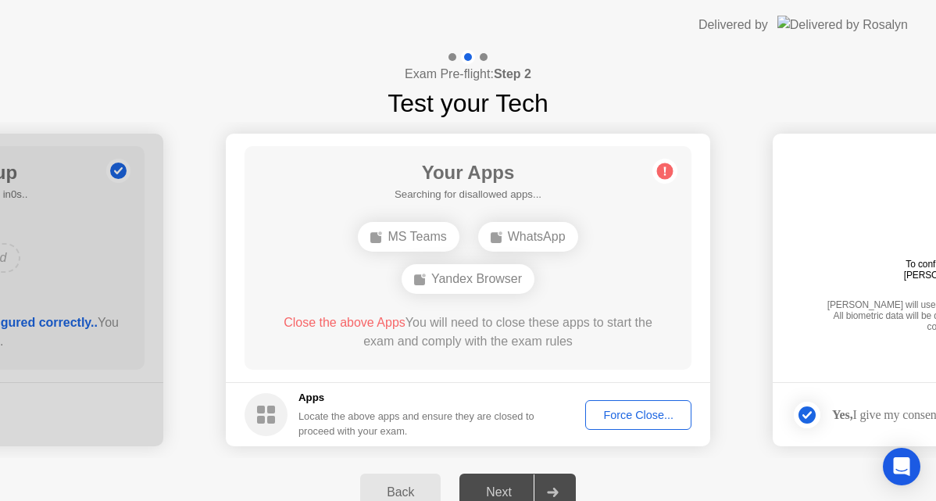
click at [667, 171] on circle at bounding box center [665, 171] width 16 height 16
click at [667, 170] on circle at bounding box center [665, 171] width 16 height 16
click at [515, 237] on div "WhatsApp" at bounding box center [528, 237] width 100 height 30
drag, startPoint x: 516, startPoint y: 237, endPoint x: 439, endPoint y: 237, distance: 77.3
click at [515, 237] on div "WhatsApp" at bounding box center [528, 237] width 100 height 30
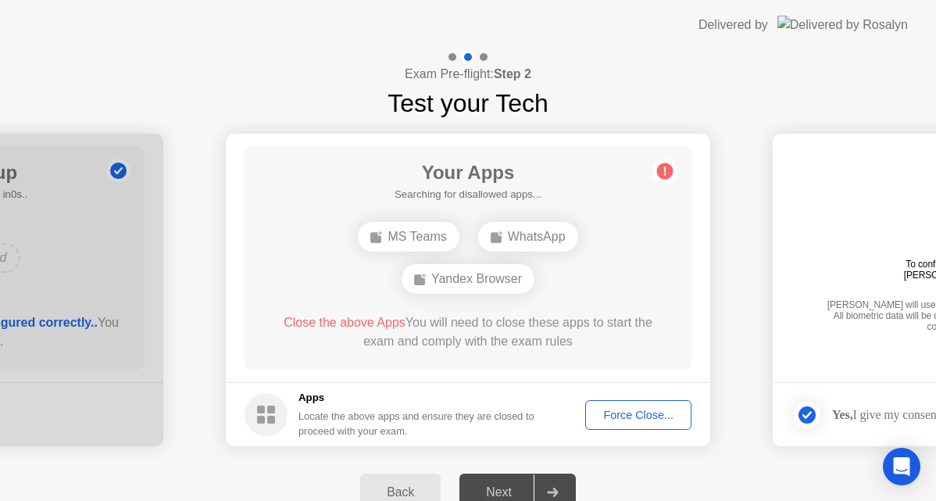
click at [435, 238] on div "MS Teams" at bounding box center [408, 237] width 101 height 30
click at [434, 239] on div "MS Teams" at bounding box center [408, 237] width 101 height 30
click at [512, 490] on div "Next" at bounding box center [499, 492] width 70 height 14
click at [512, 487] on div "Next" at bounding box center [499, 492] width 70 height 14
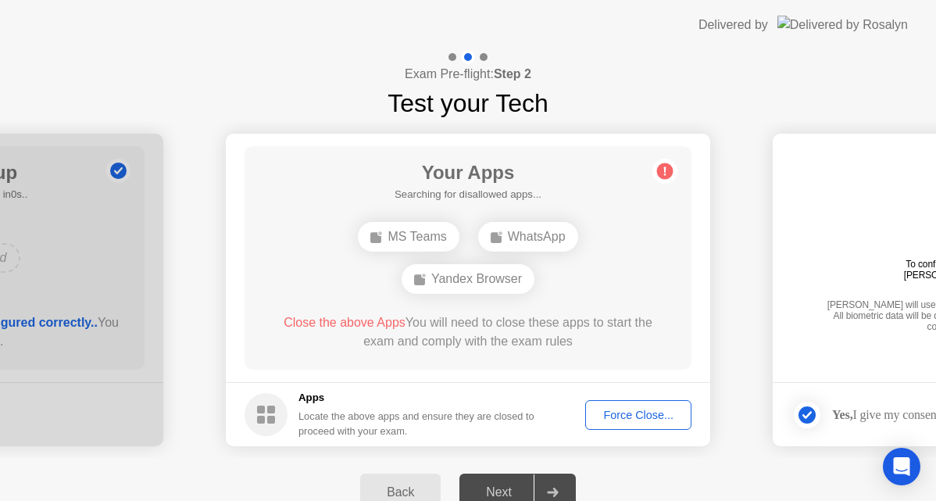
click at [425, 489] on div "Back" at bounding box center [400, 492] width 71 height 14
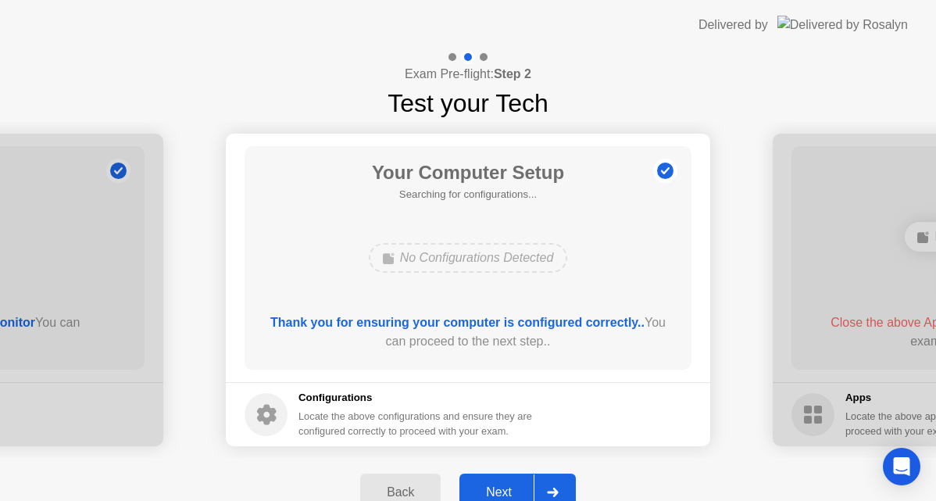
click at [528, 485] on div "Next" at bounding box center [499, 492] width 70 height 14
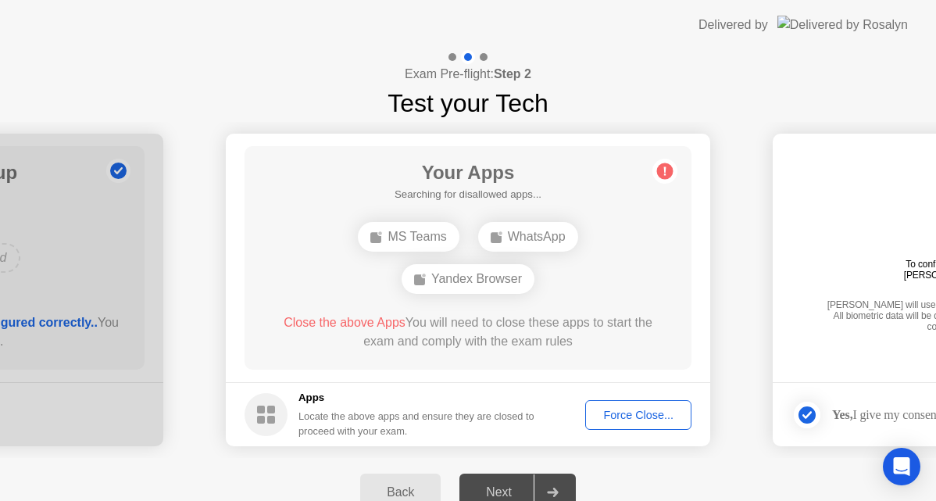
click at [411, 485] on div "Back" at bounding box center [400, 492] width 71 height 14
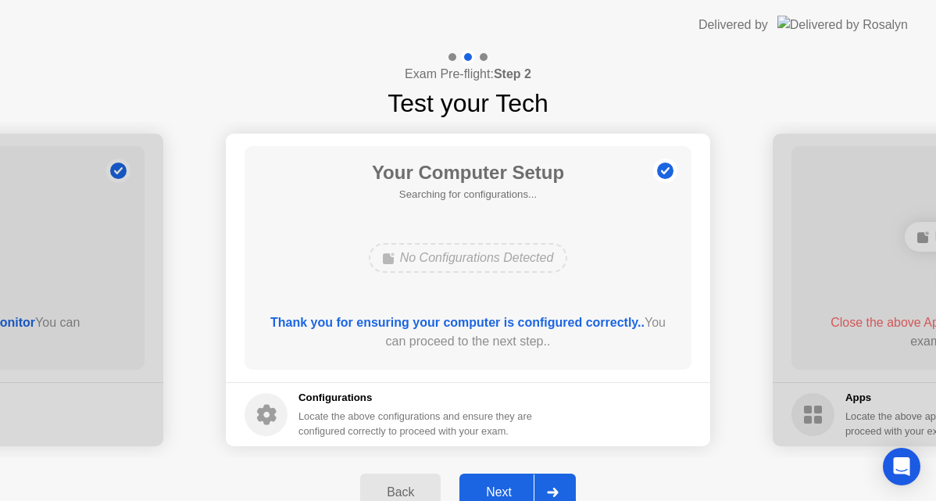
click at [528, 489] on div "Next" at bounding box center [499, 492] width 70 height 14
click at [528, 490] on div "Next" at bounding box center [499, 492] width 70 height 14
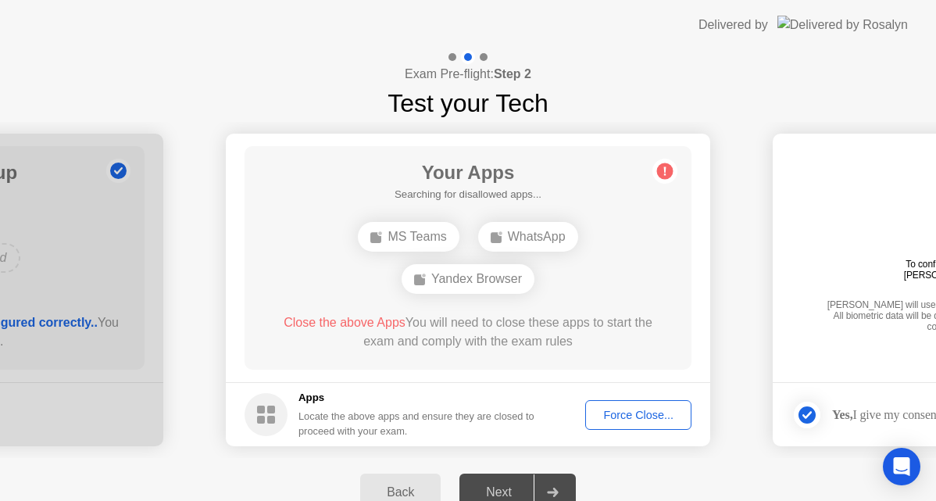
click at [527, 490] on div "Next" at bounding box center [499, 492] width 70 height 14
click at [539, 489] on div at bounding box center [551, 492] width 37 height 36
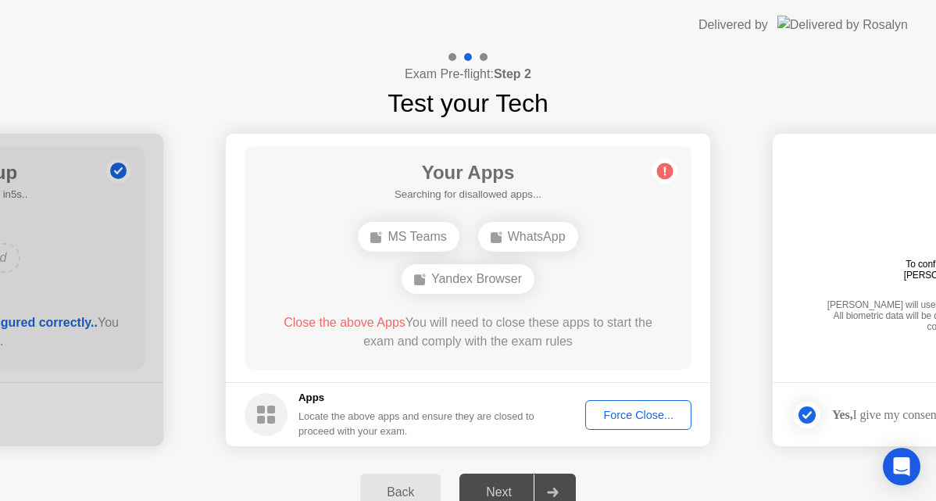
click at [539, 489] on div at bounding box center [551, 492] width 37 height 36
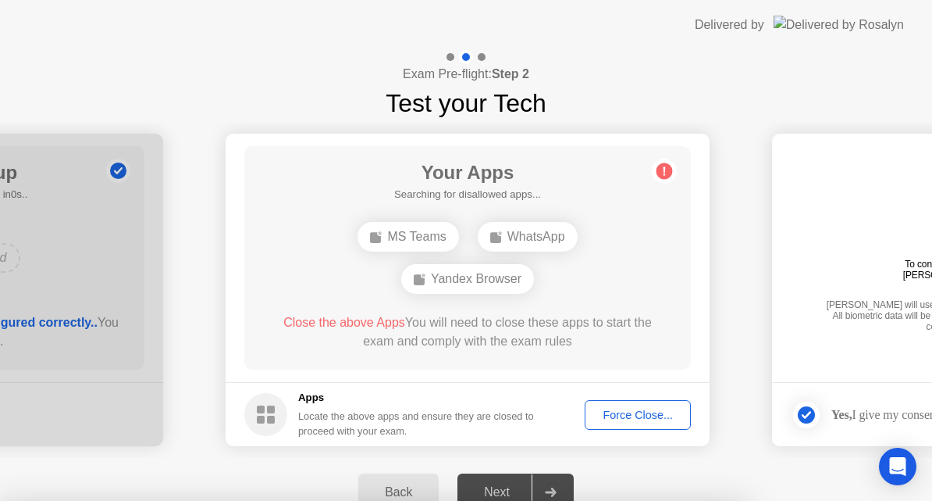
click at [541, 501] on div at bounding box center [466, 501] width 932 height 0
click at [864, 501] on div at bounding box center [466, 501] width 932 height 0
click at [852, 501] on div at bounding box center [466, 501] width 932 height 0
click at [596, 501] on div at bounding box center [466, 501] width 932 height 0
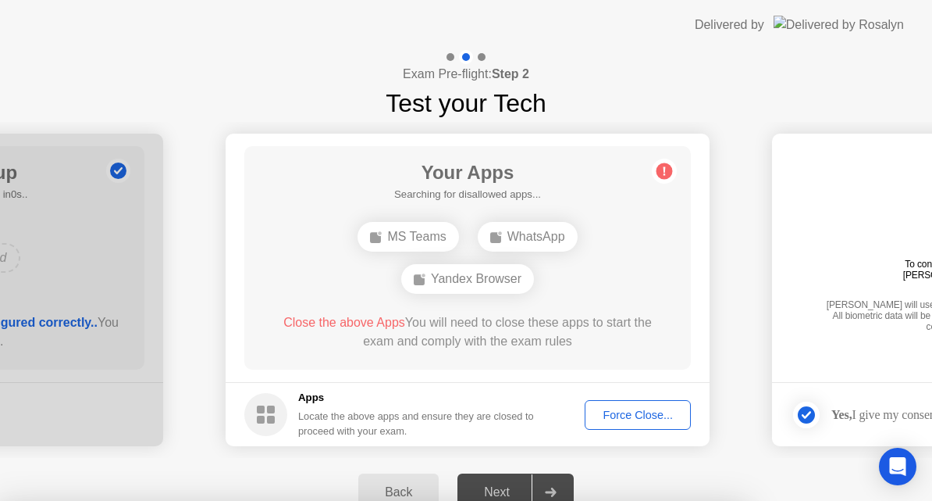
click at [595, 501] on div at bounding box center [466, 501] width 932 height 0
click at [596, 501] on div at bounding box center [466, 501] width 932 height 0
drag, startPoint x: 597, startPoint y: 451, endPoint x: 609, endPoint y: 435, distance: 19.5
click at [598, 501] on div at bounding box center [466, 501] width 932 height 0
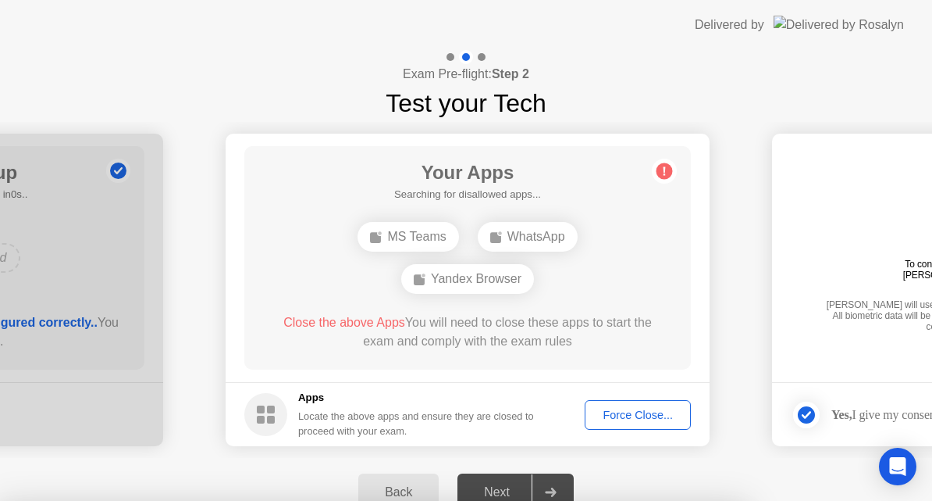
drag, startPoint x: 609, startPoint y: 435, endPoint x: 799, endPoint y: 17, distance: 458.9
click at [799, 501] on div at bounding box center [466, 501] width 932 height 0
click at [836, 501] on div at bounding box center [466, 501] width 932 height 0
